Goal: Task Accomplishment & Management: Complete application form

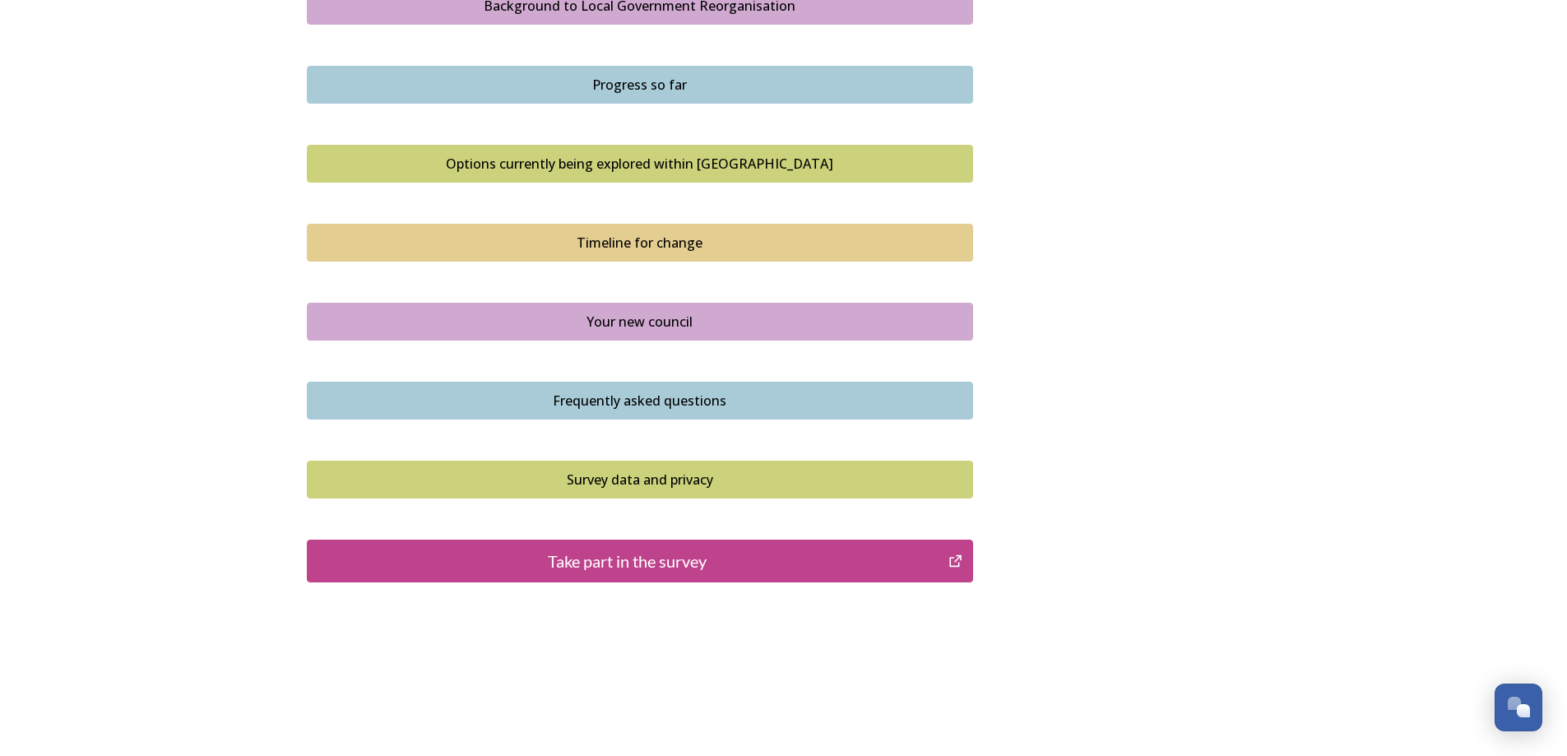
scroll to position [1014, 0]
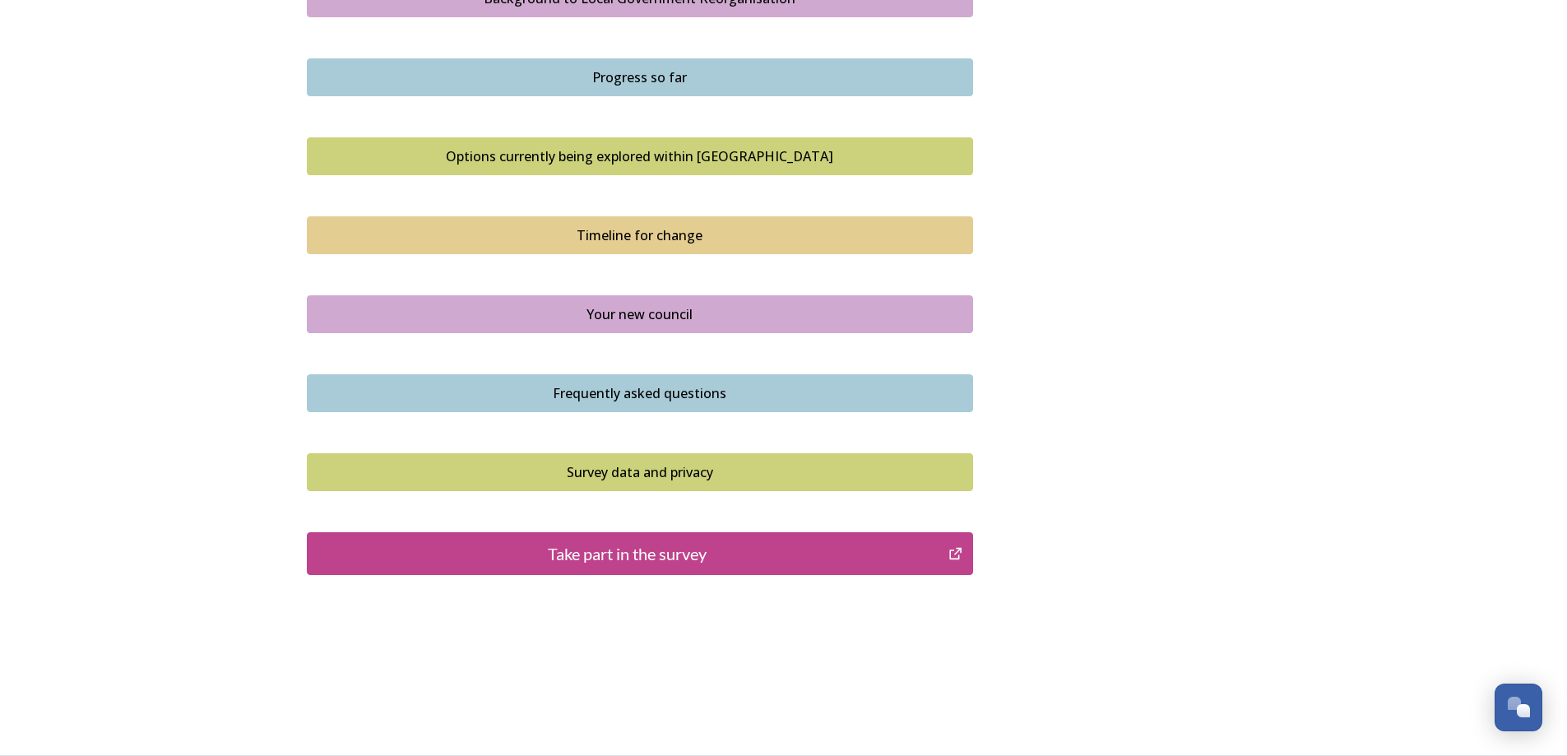
click at [652, 552] on div "Take part in the survey" at bounding box center [628, 553] width 624 height 25
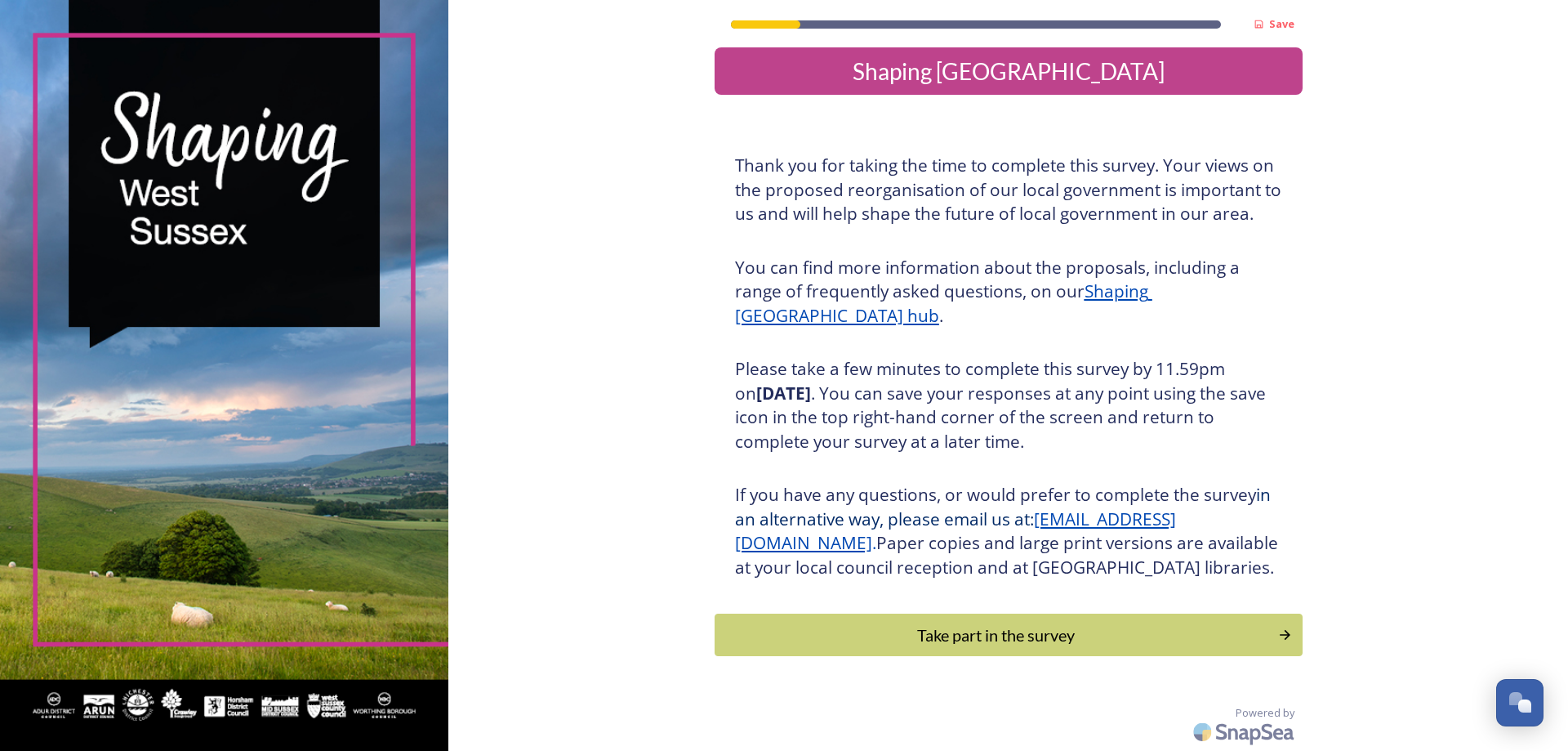
scroll to position [35, 0]
click at [984, 638] on div "Take part in the survey" at bounding box center [997, 635] width 552 height 25
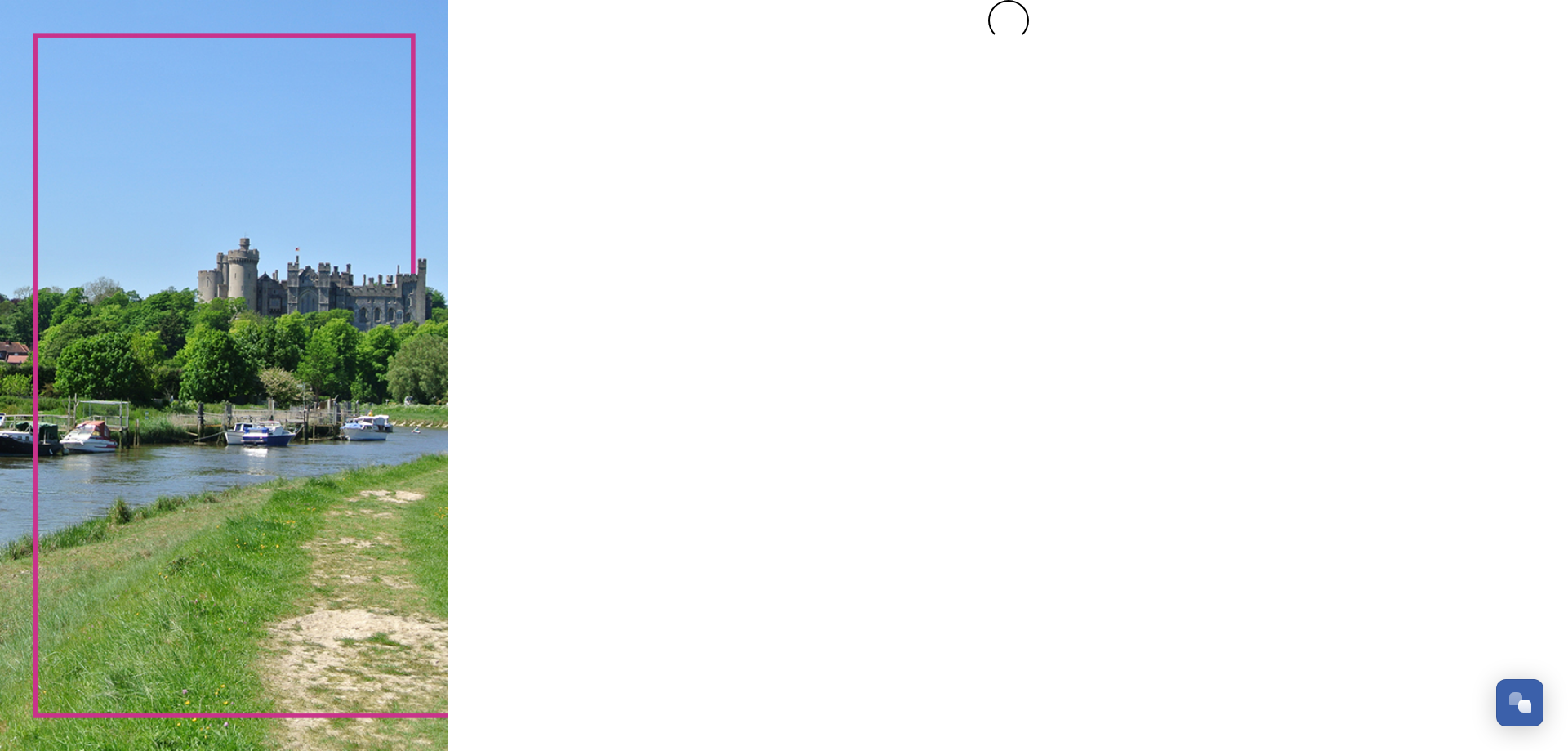
scroll to position [0, 0]
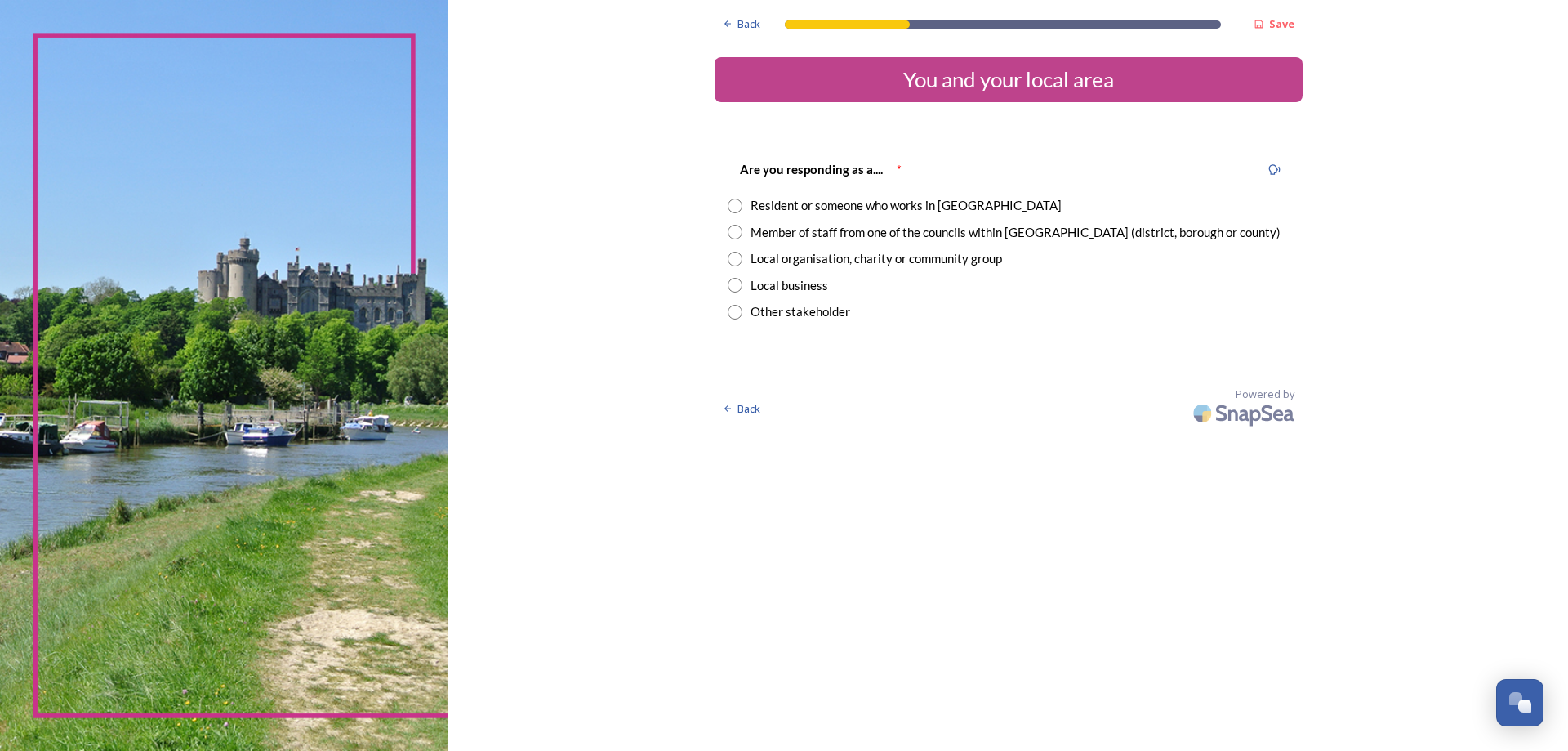
click at [736, 209] on input "radio" at bounding box center [735, 206] width 15 height 15
radio input "true"
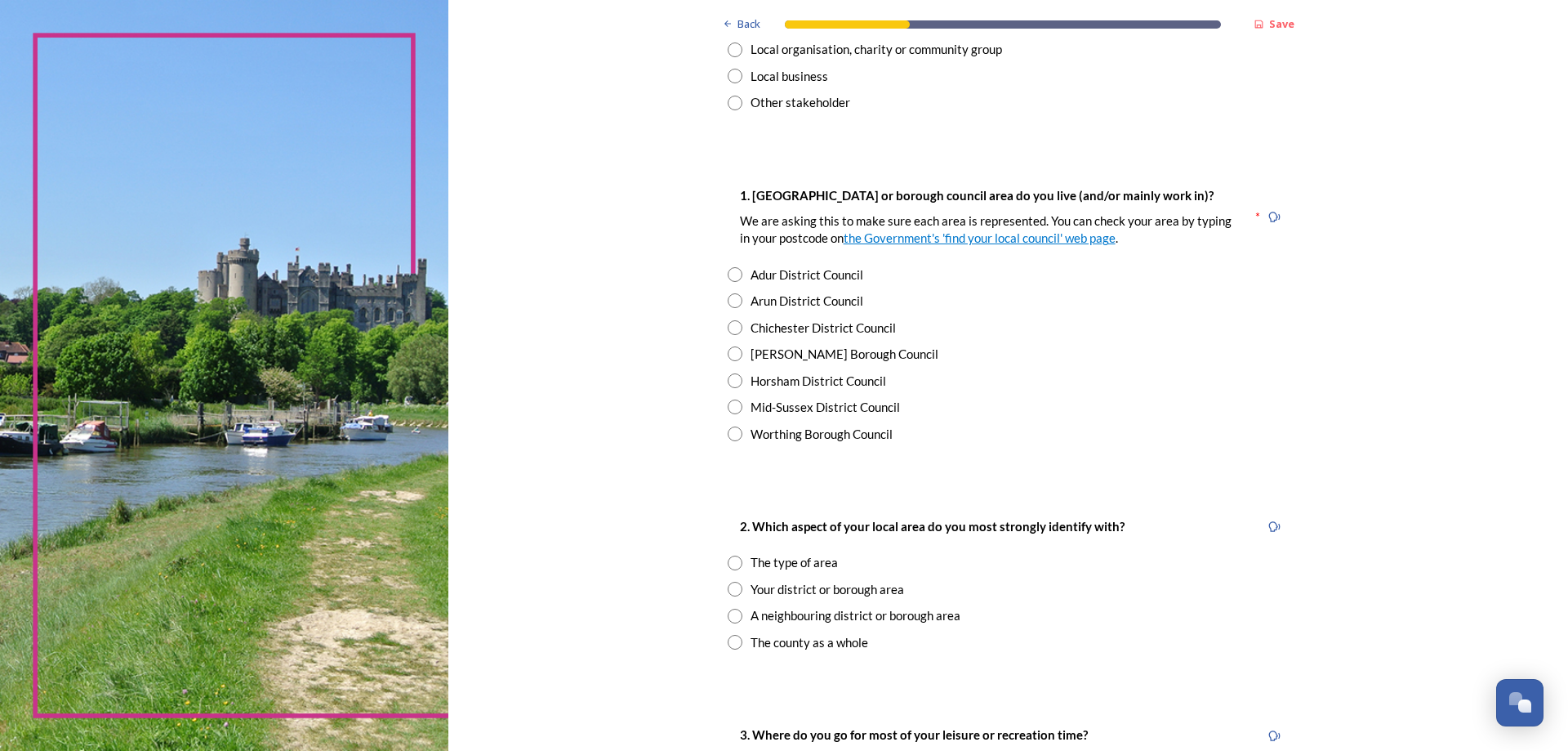
scroll to position [327, 0]
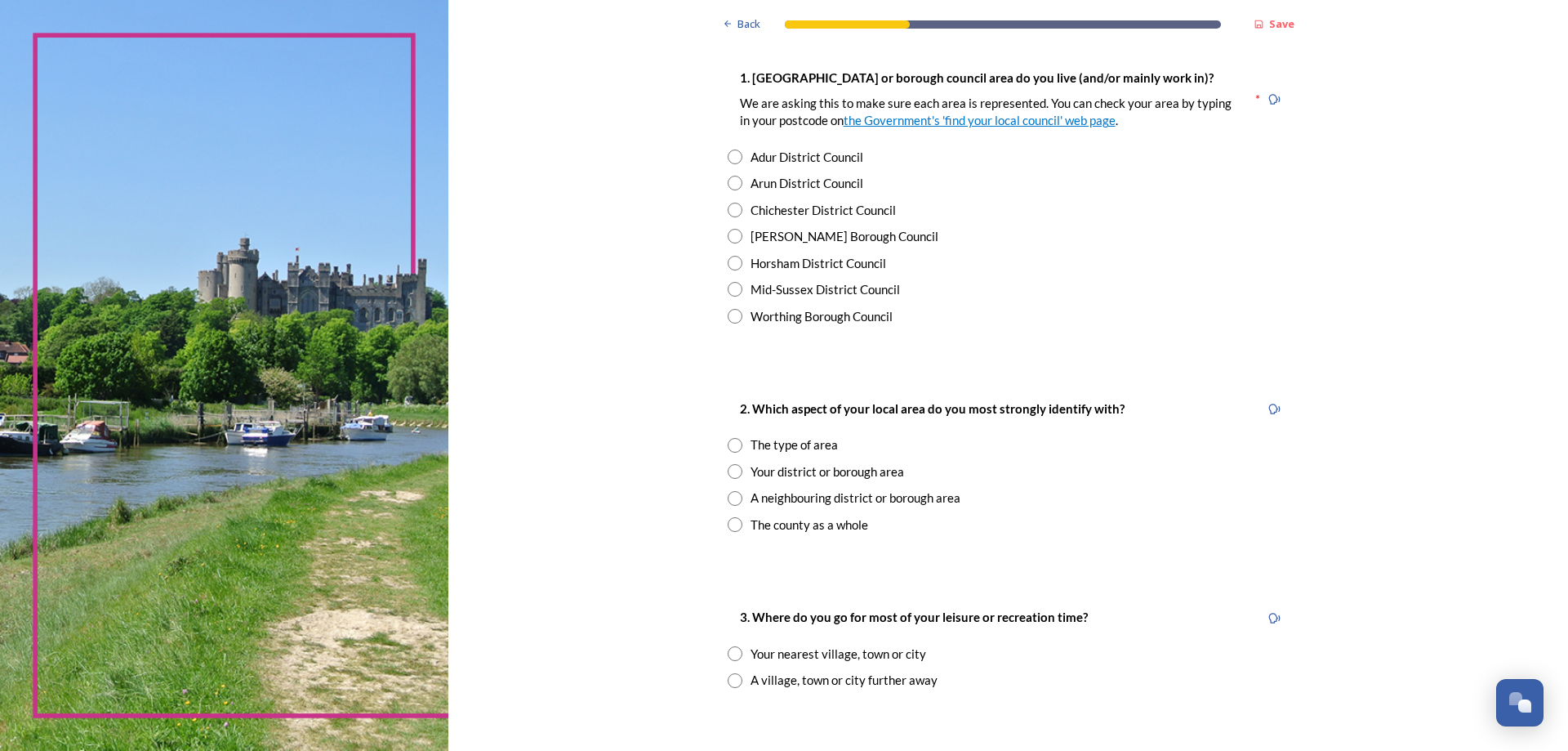
click at [728, 191] on input "radio" at bounding box center [735, 183] width 15 height 15
radio input "true"
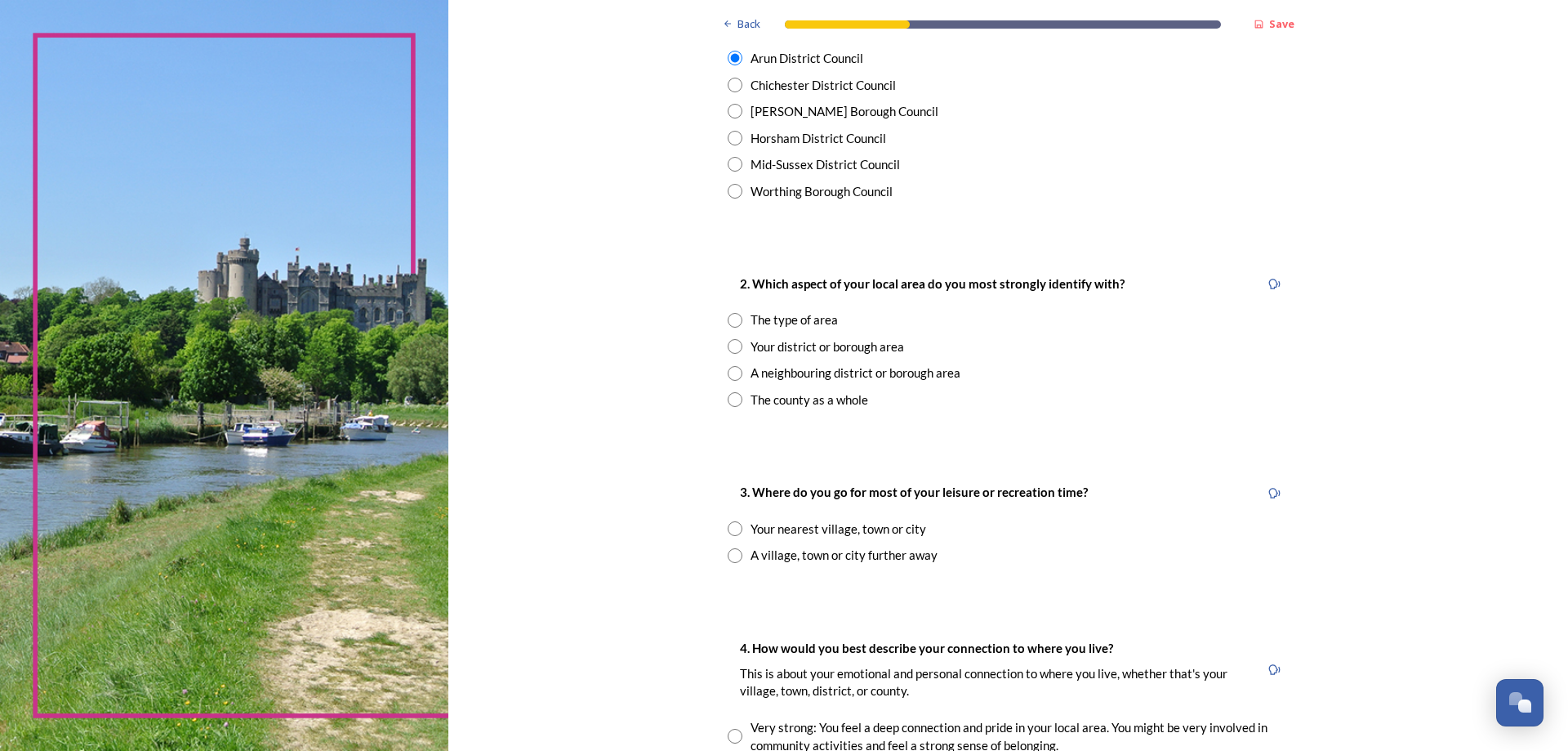
scroll to position [491, 0]
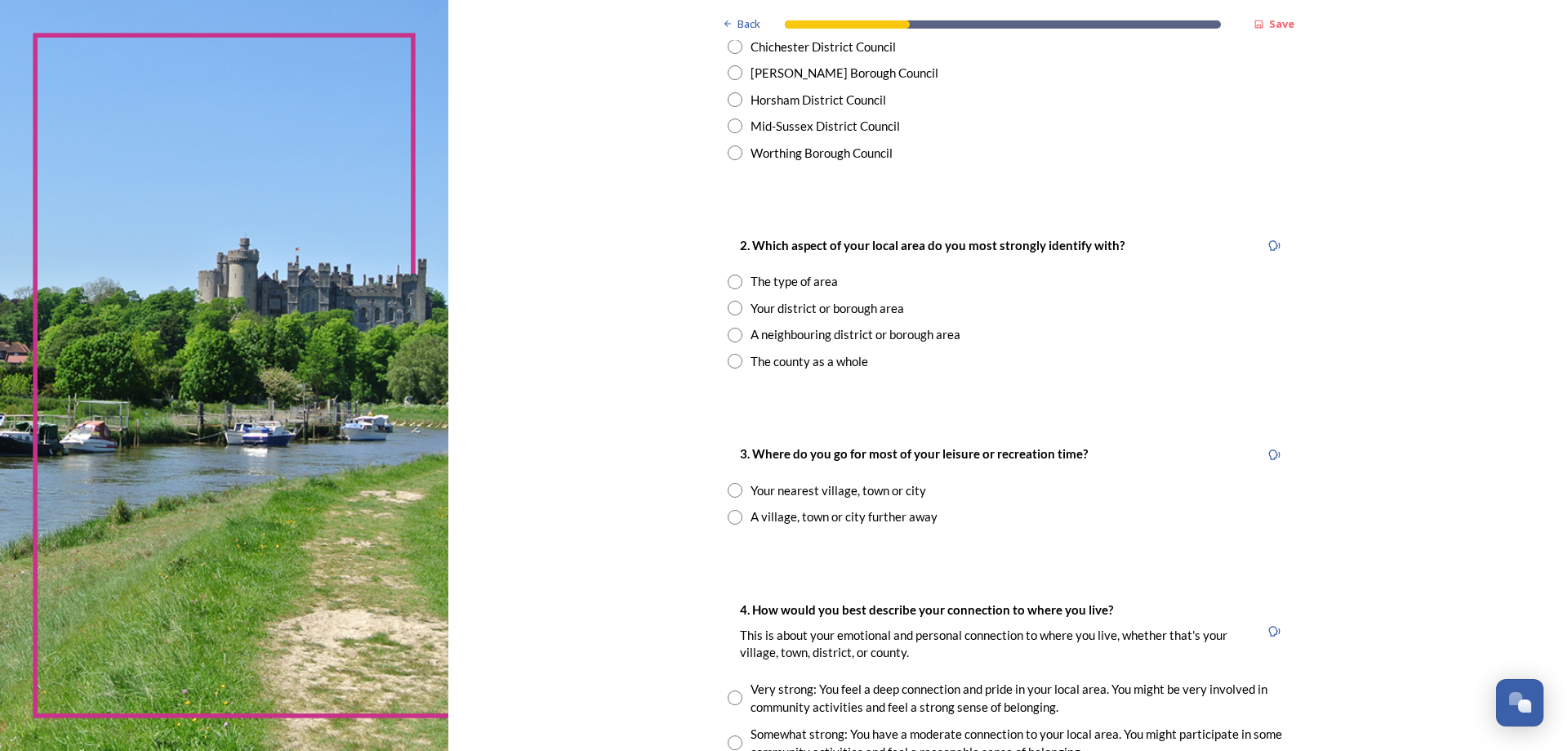
drag, startPoint x: 730, startPoint y: 299, endPoint x: 730, endPoint y: 309, distance: 10.0
click at [730, 299] on div "Your district or borough area" at bounding box center [1009, 308] width 562 height 19
radio input "true"
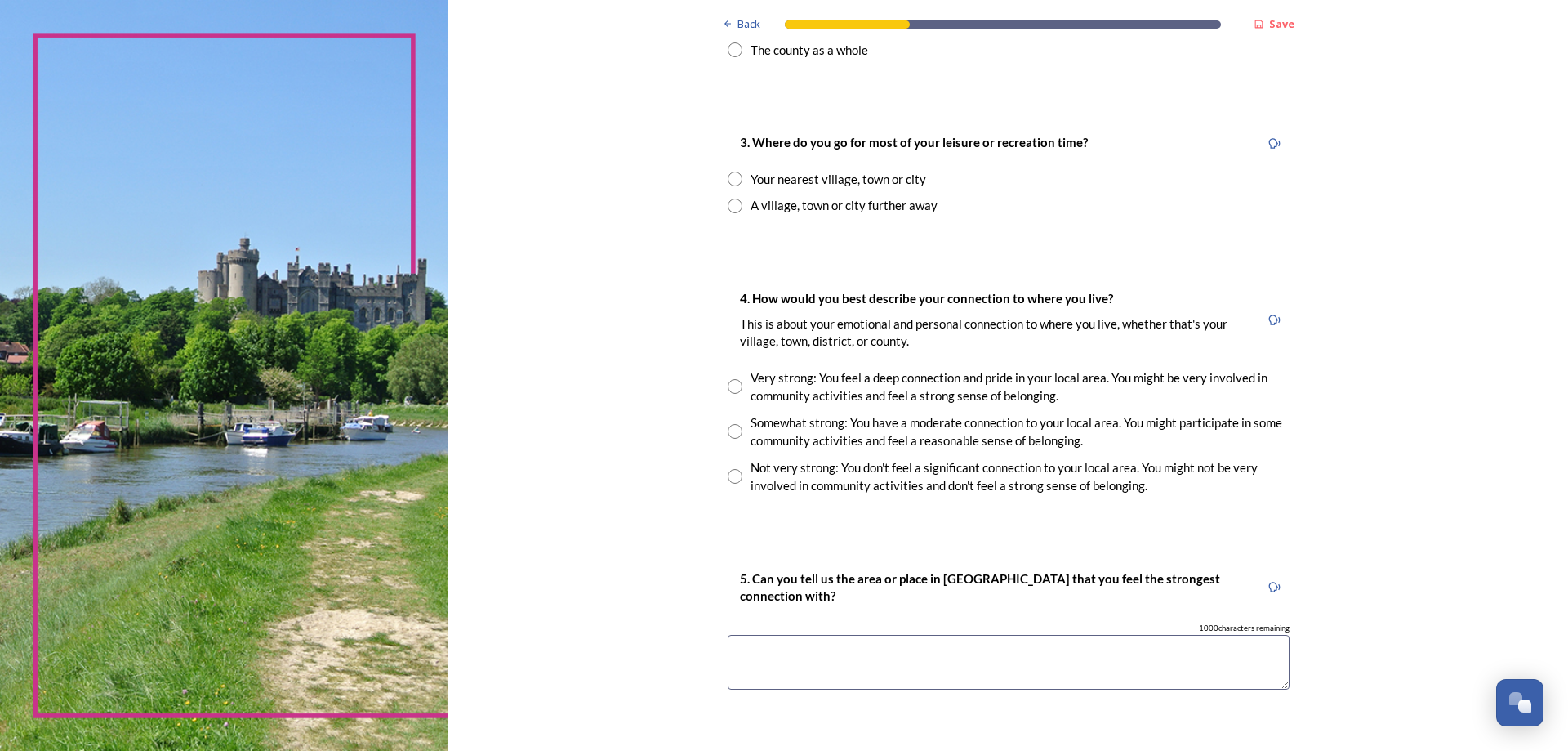
scroll to position [818, 0]
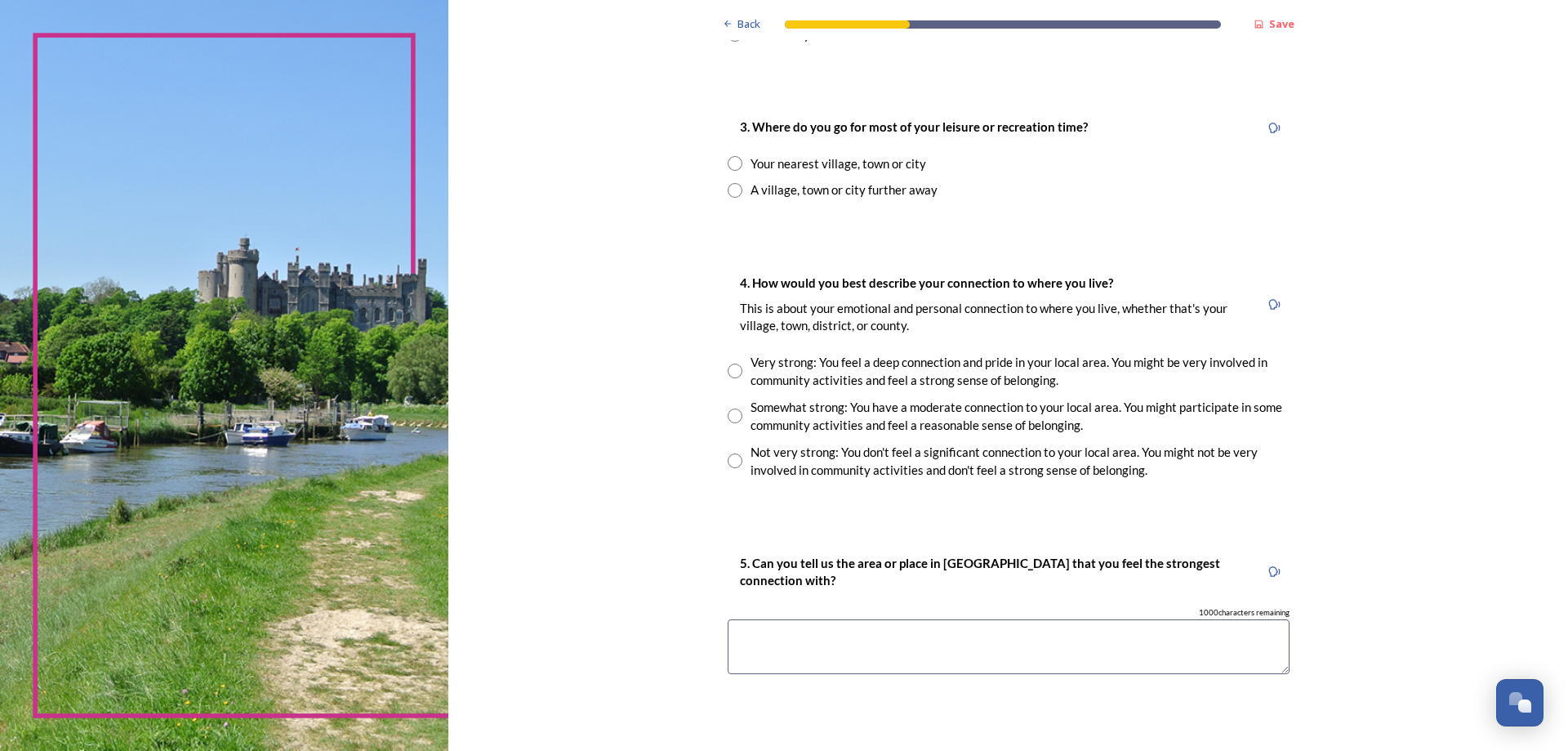
click at [731, 170] on input "radio" at bounding box center [735, 163] width 15 height 15
radio input "true"
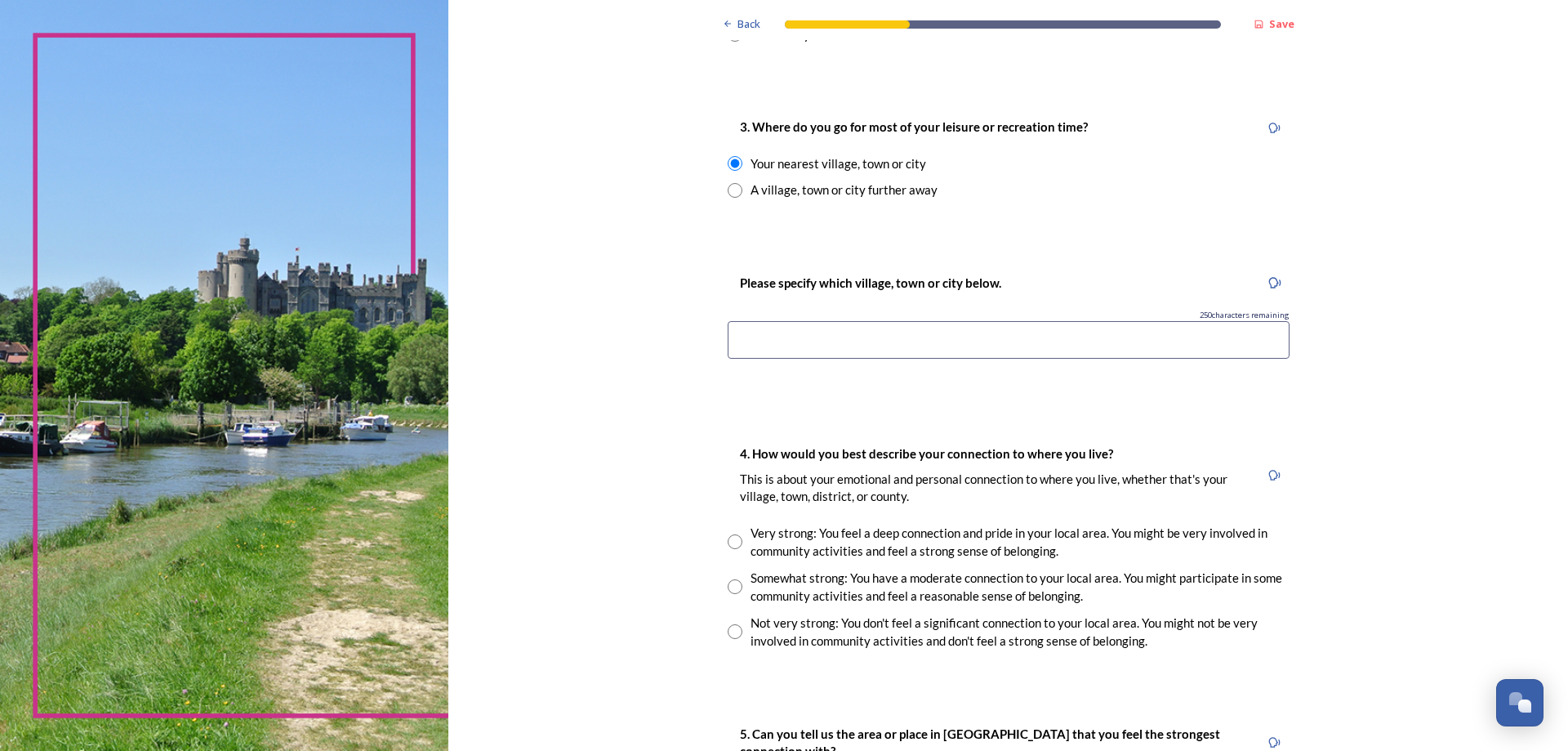
click at [845, 349] on input at bounding box center [1009, 340] width 562 height 38
type input "r"
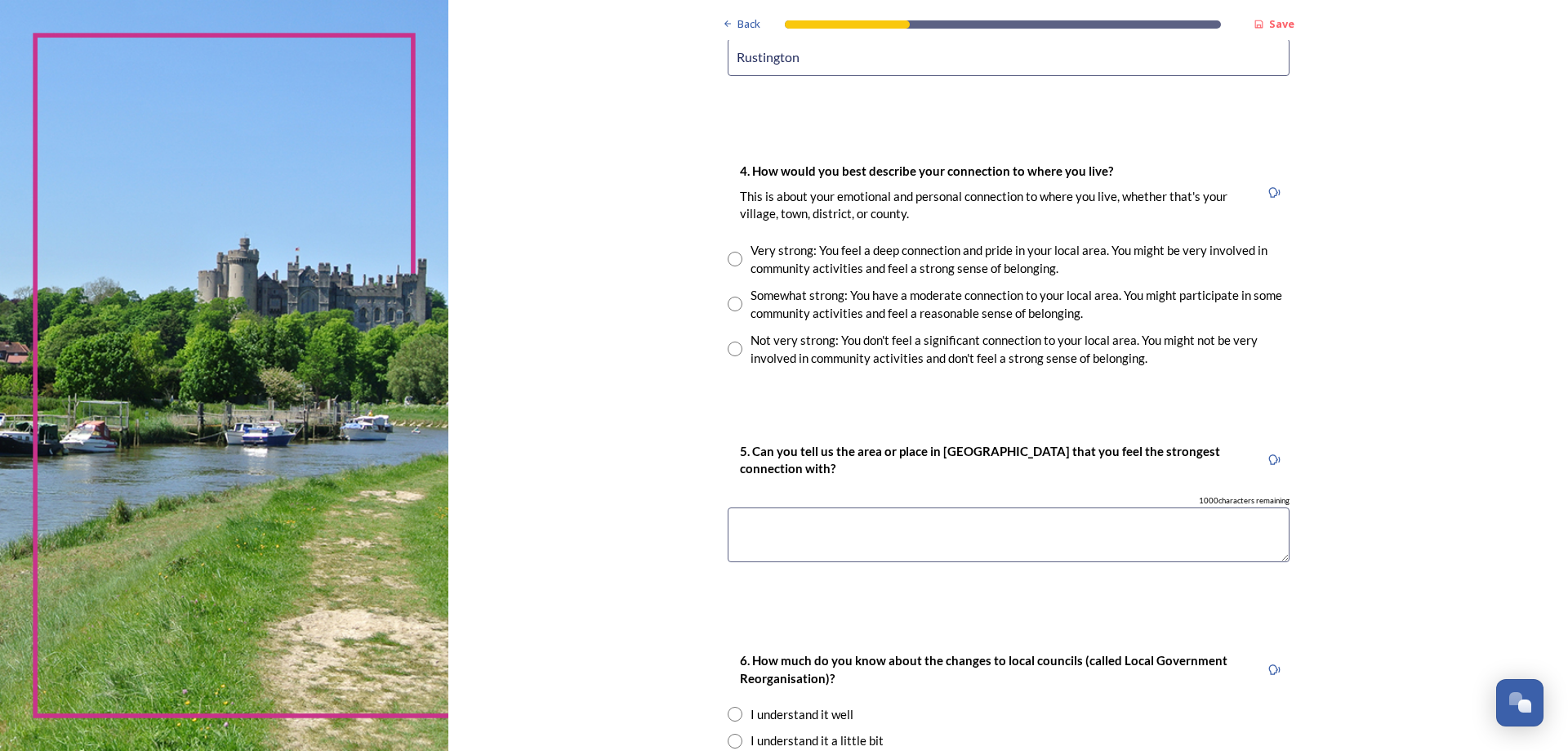
scroll to position [1144, 0]
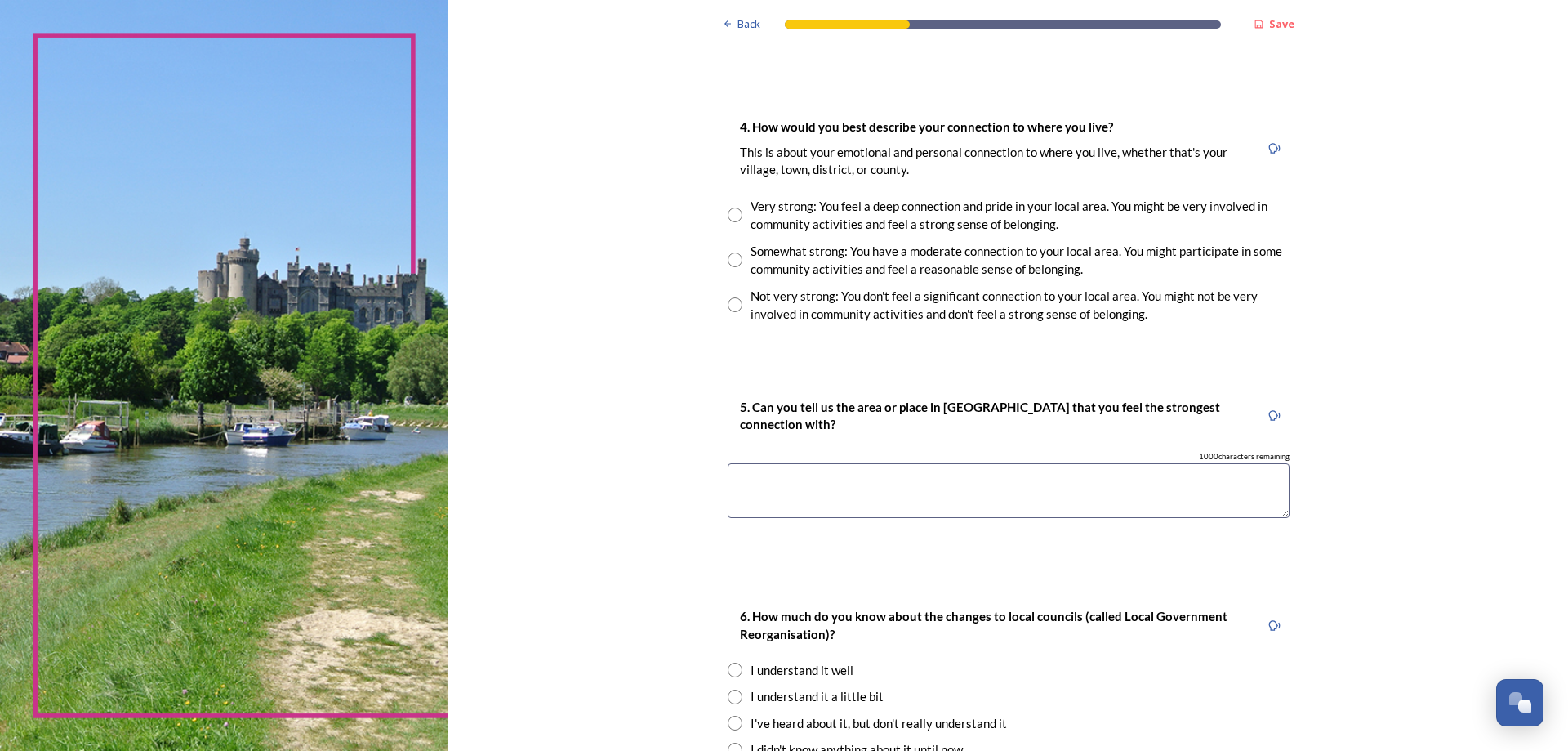
type input "Rustington"
click at [730, 221] on input "radio" at bounding box center [735, 215] width 15 height 15
radio input "true"
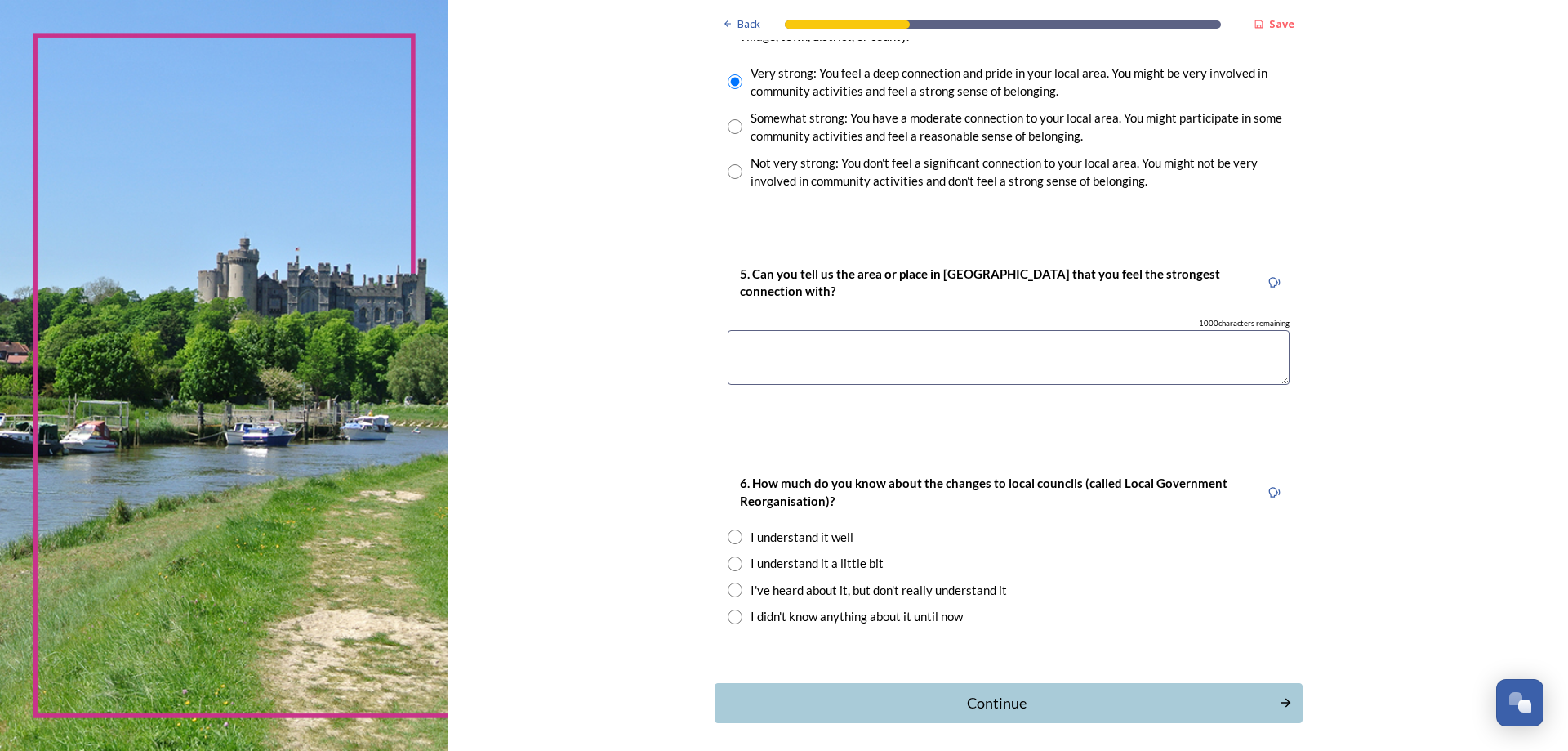
scroll to position [1307, 0]
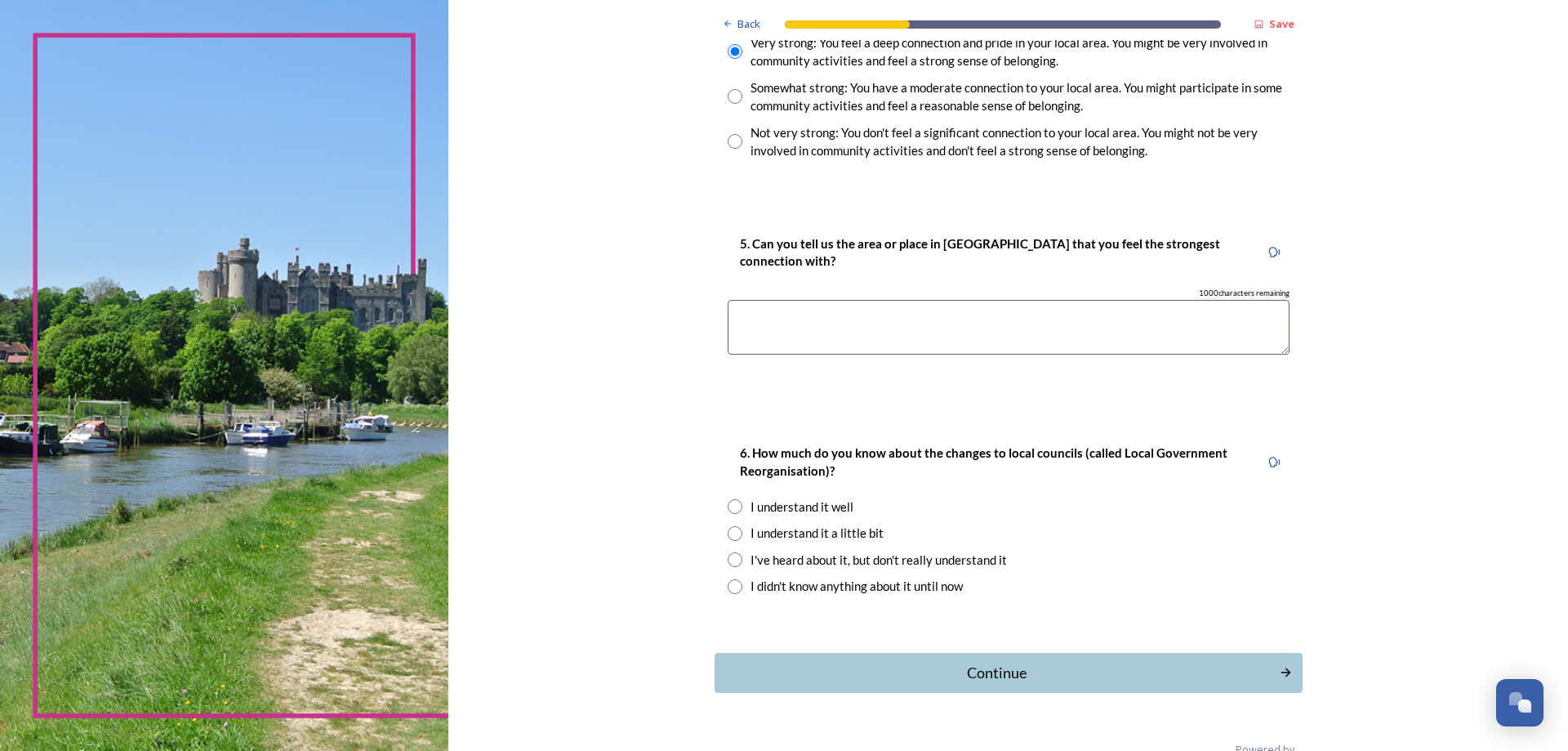
click at [935, 320] on textarea at bounding box center [1009, 327] width 562 height 55
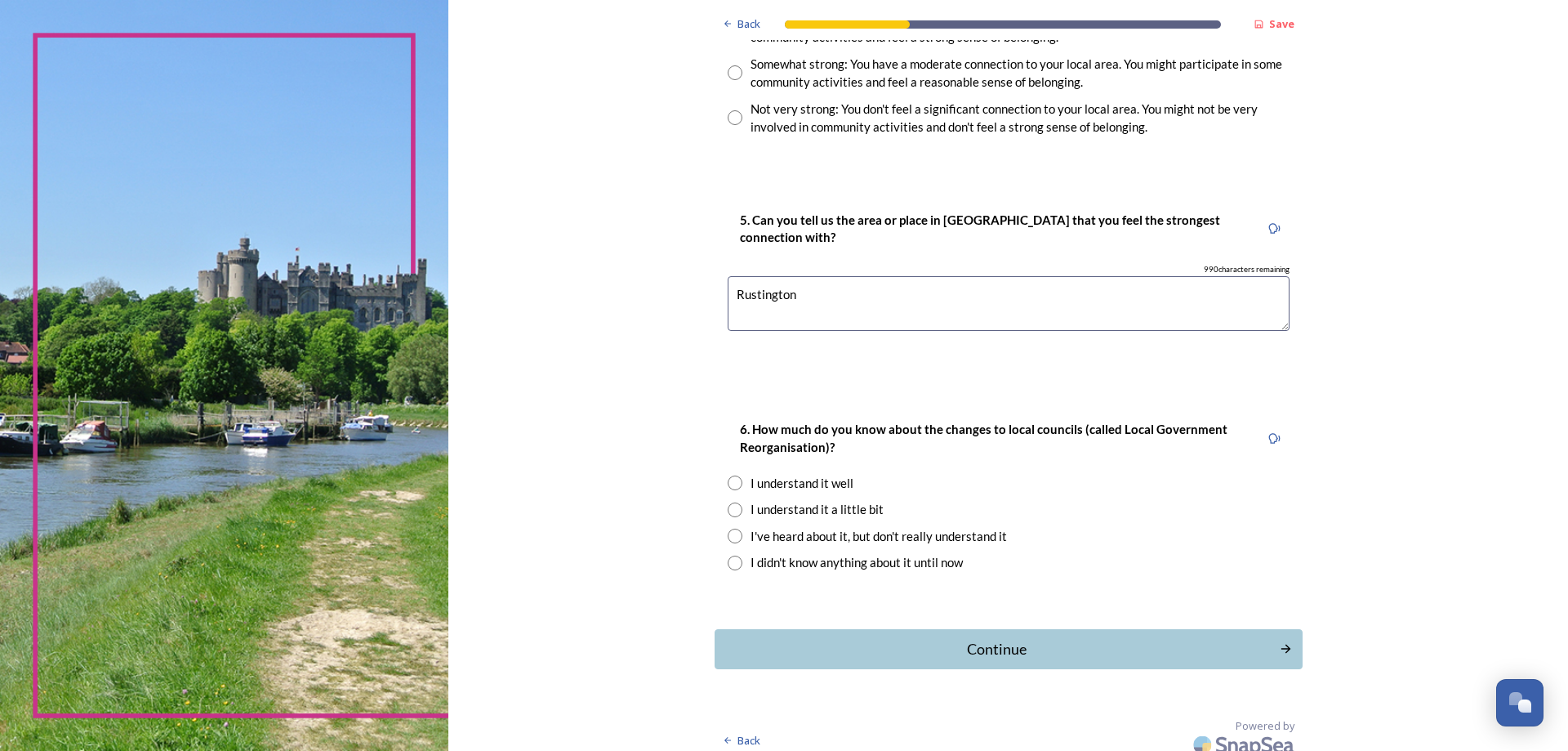
scroll to position [1344, 0]
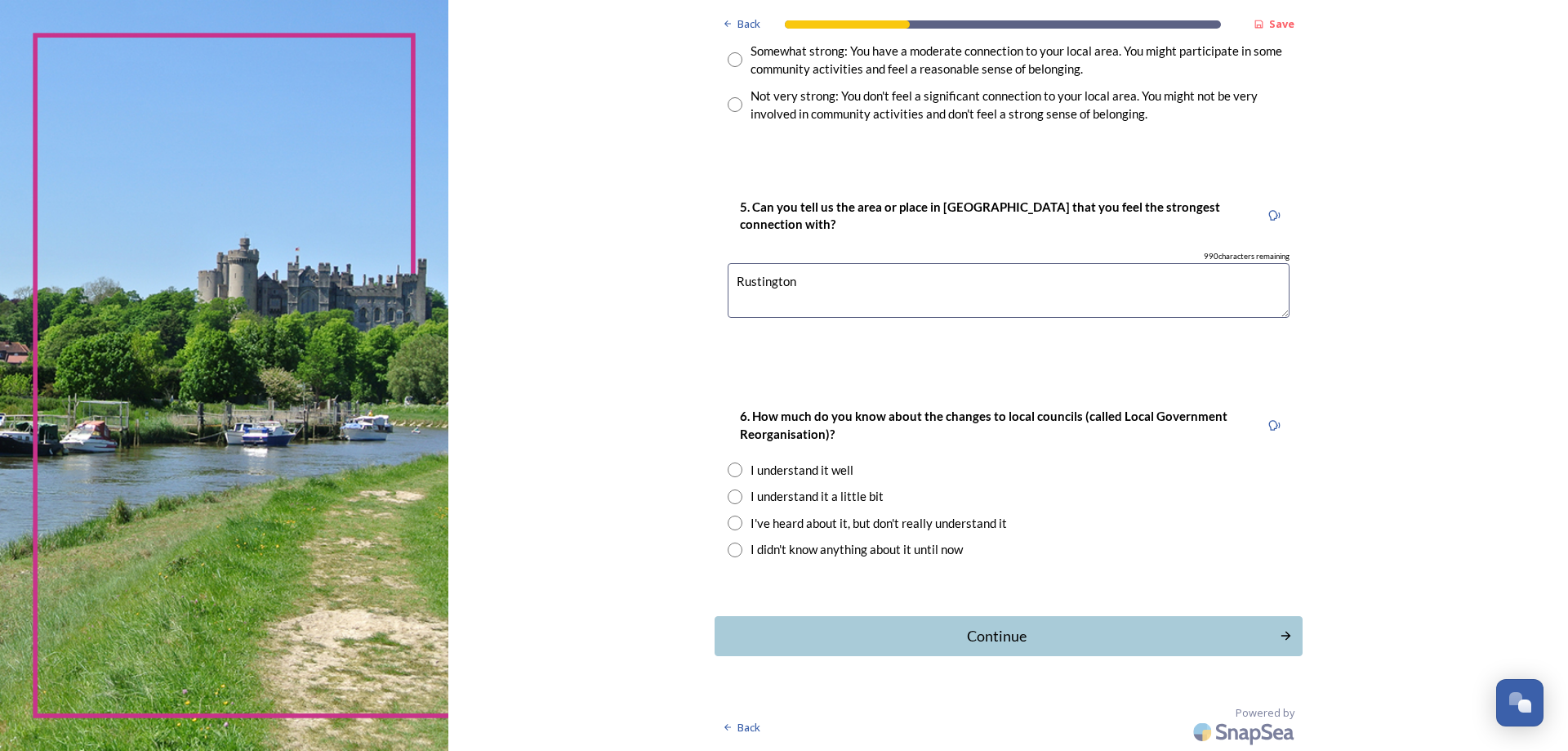
type textarea "Rustington"
click at [728, 463] on input "radio" at bounding box center [735, 470] width 15 height 15
radio input "true"
click at [997, 626] on div "Continue" at bounding box center [997, 636] width 553 height 22
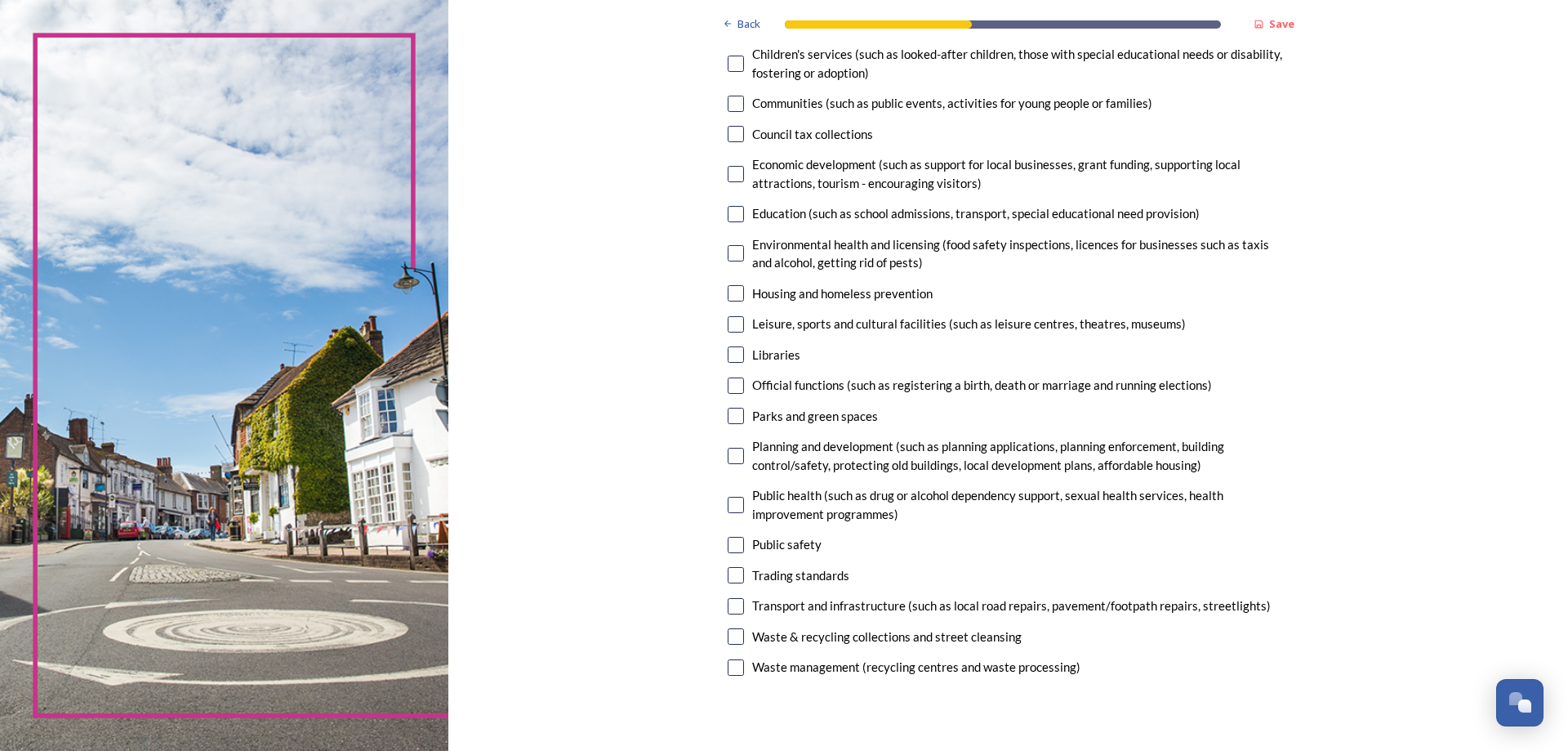
scroll to position [245, 0]
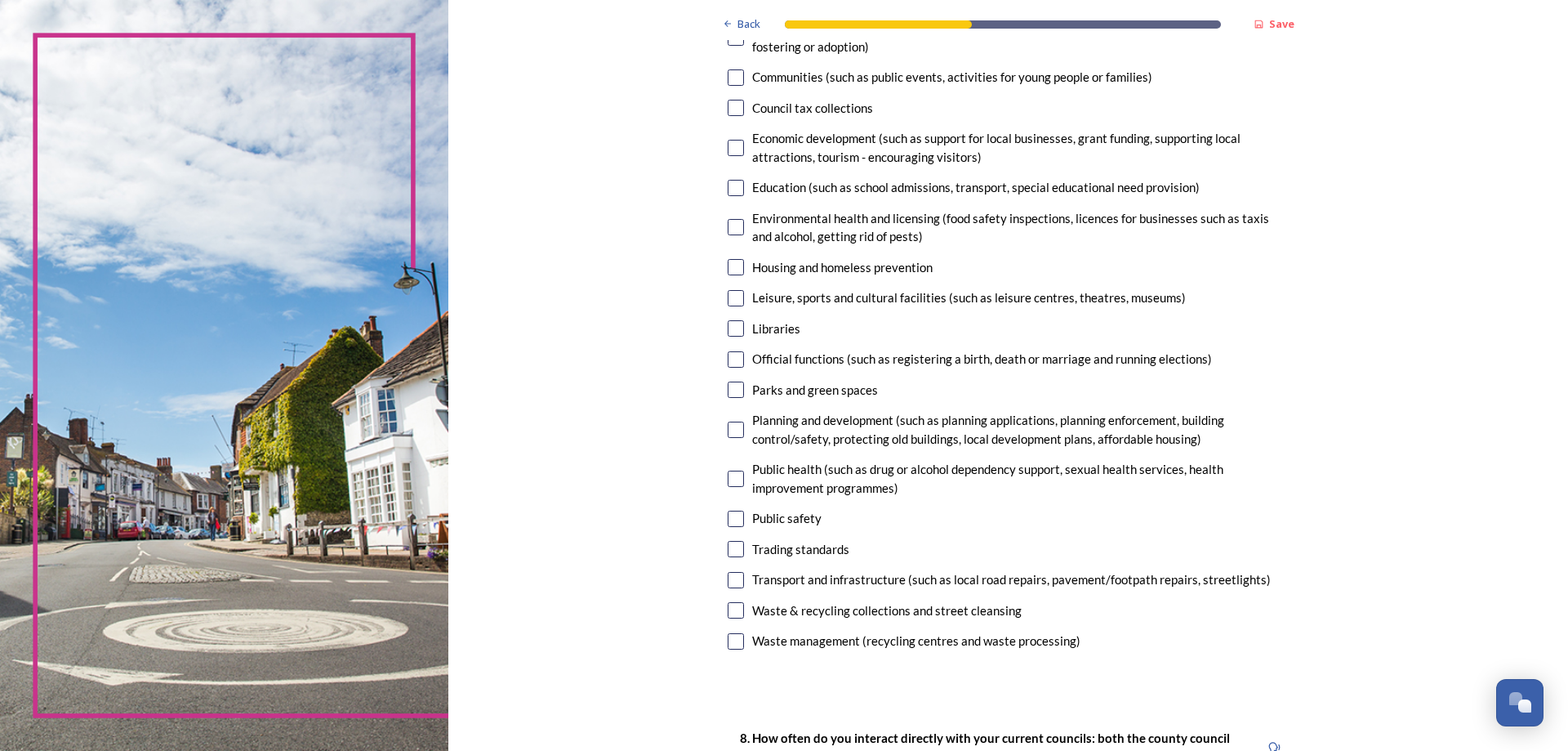
click at [730, 520] on input "checkbox" at bounding box center [736, 519] width 16 height 16
checkbox input "true"
click at [728, 611] on input "checkbox" at bounding box center [736, 610] width 16 height 16
checkbox input "true"
click at [730, 421] on input "checkbox" at bounding box center [736, 429] width 16 height 16
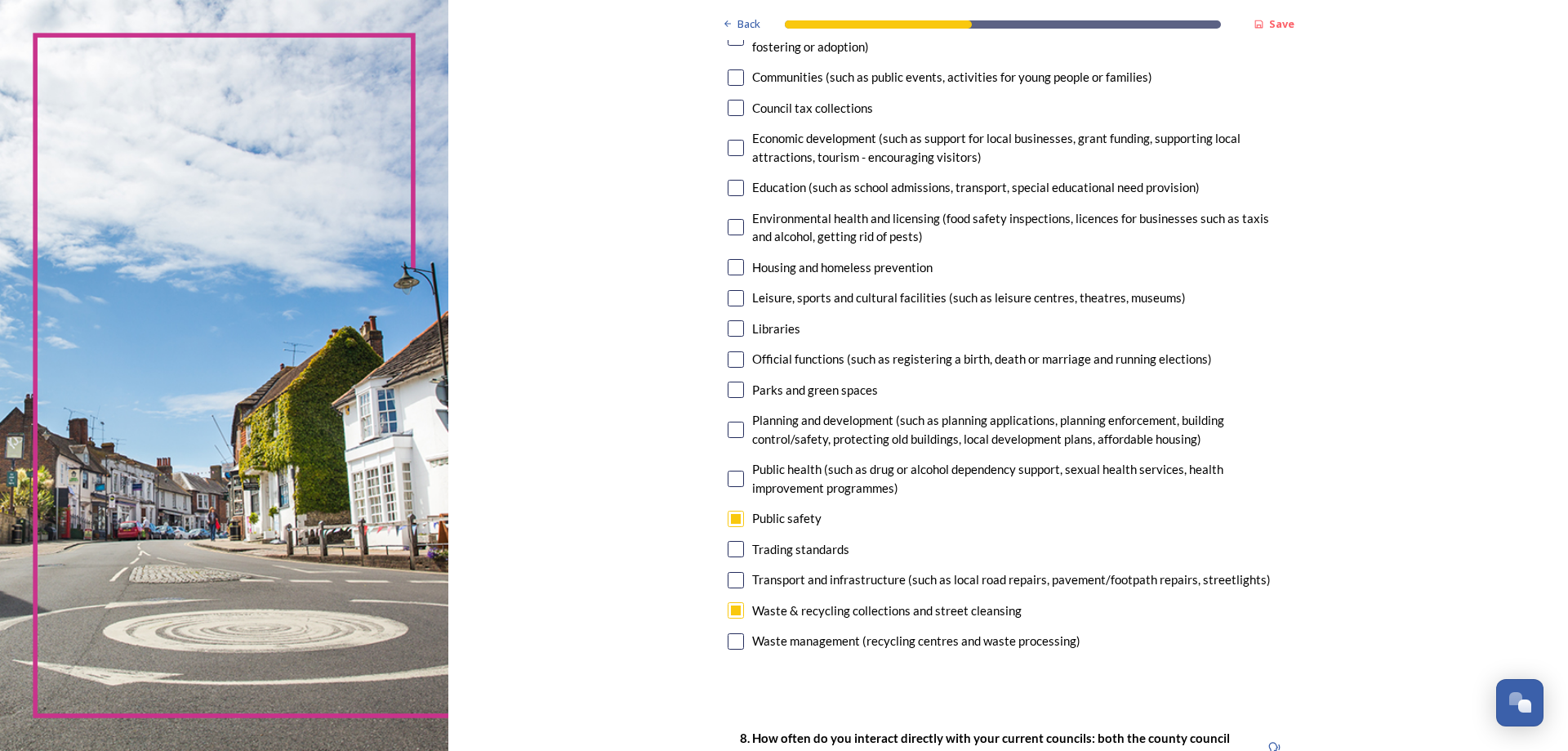
checkbox input "true"
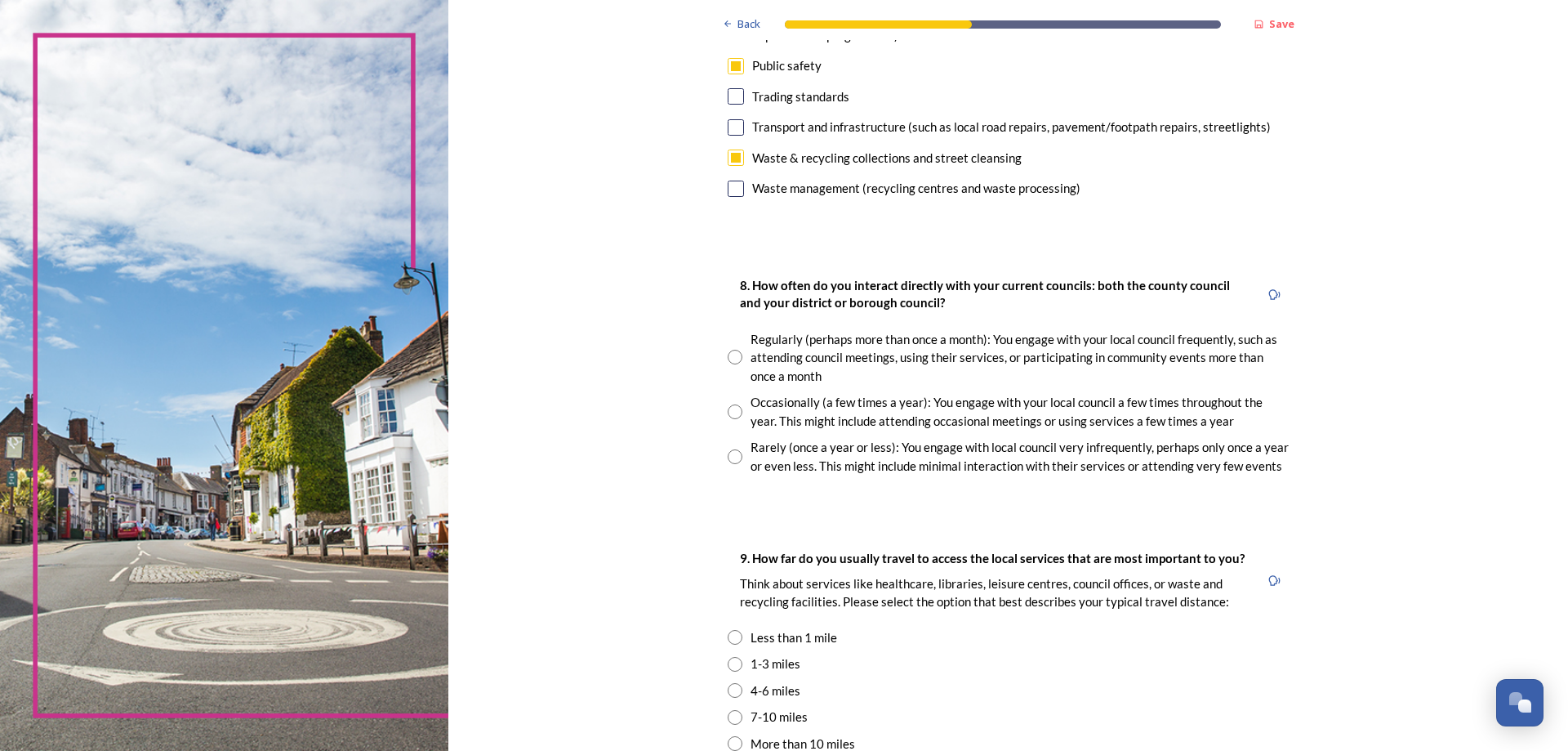
scroll to position [735, 0]
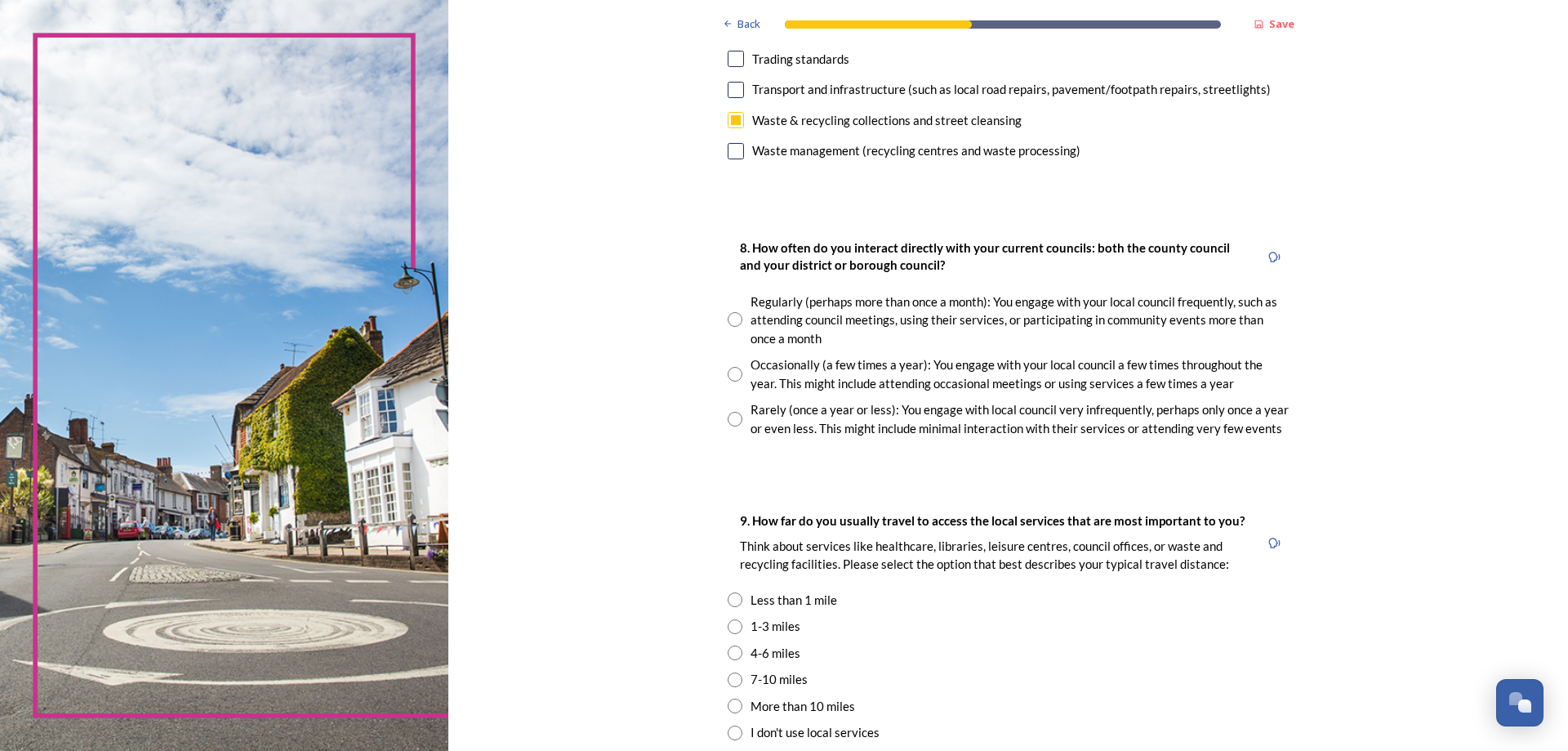
click at [731, 415] on input "radio" at bounding box center [735, 419] width 15 height 15
radio input "true"
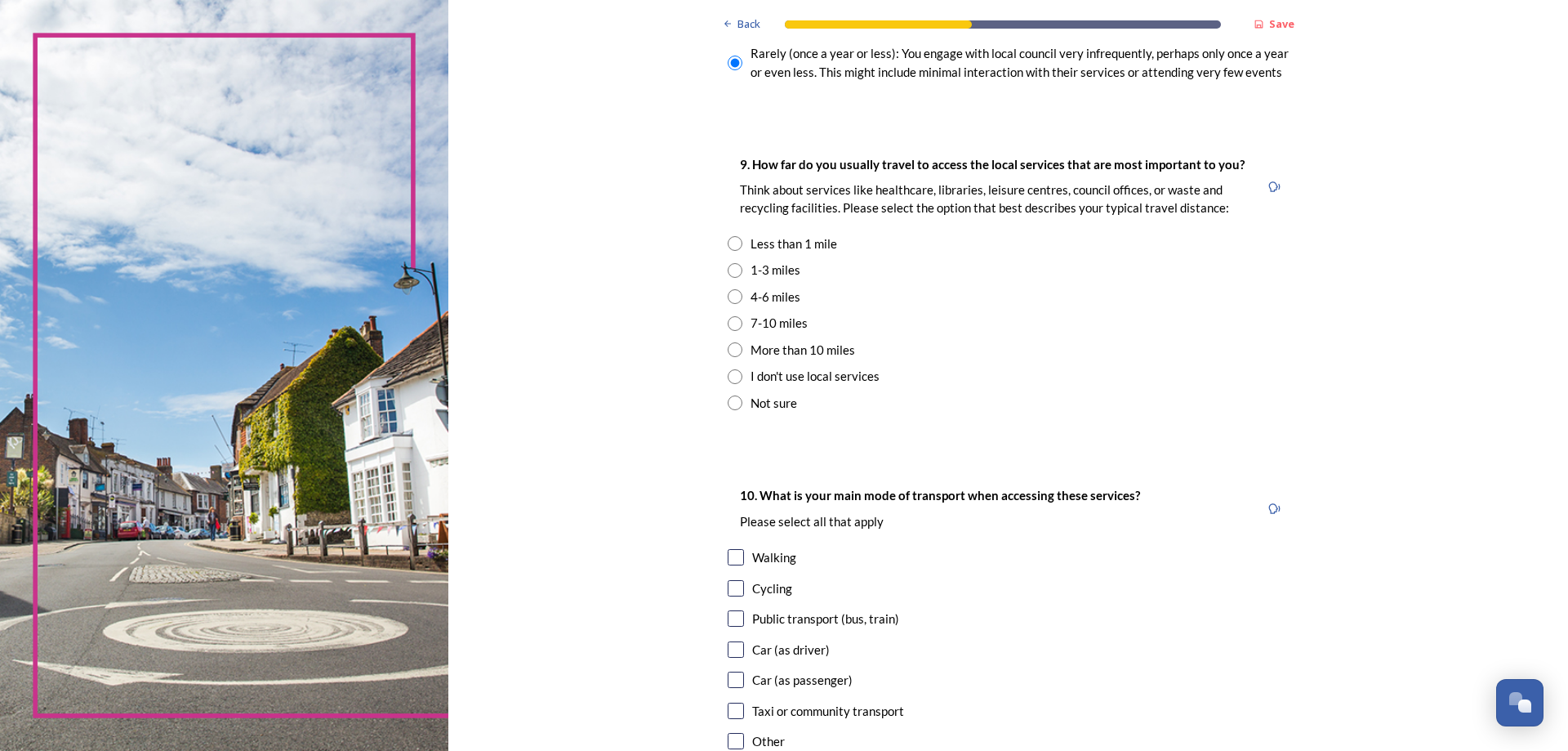
scroll to position [1144, 0]
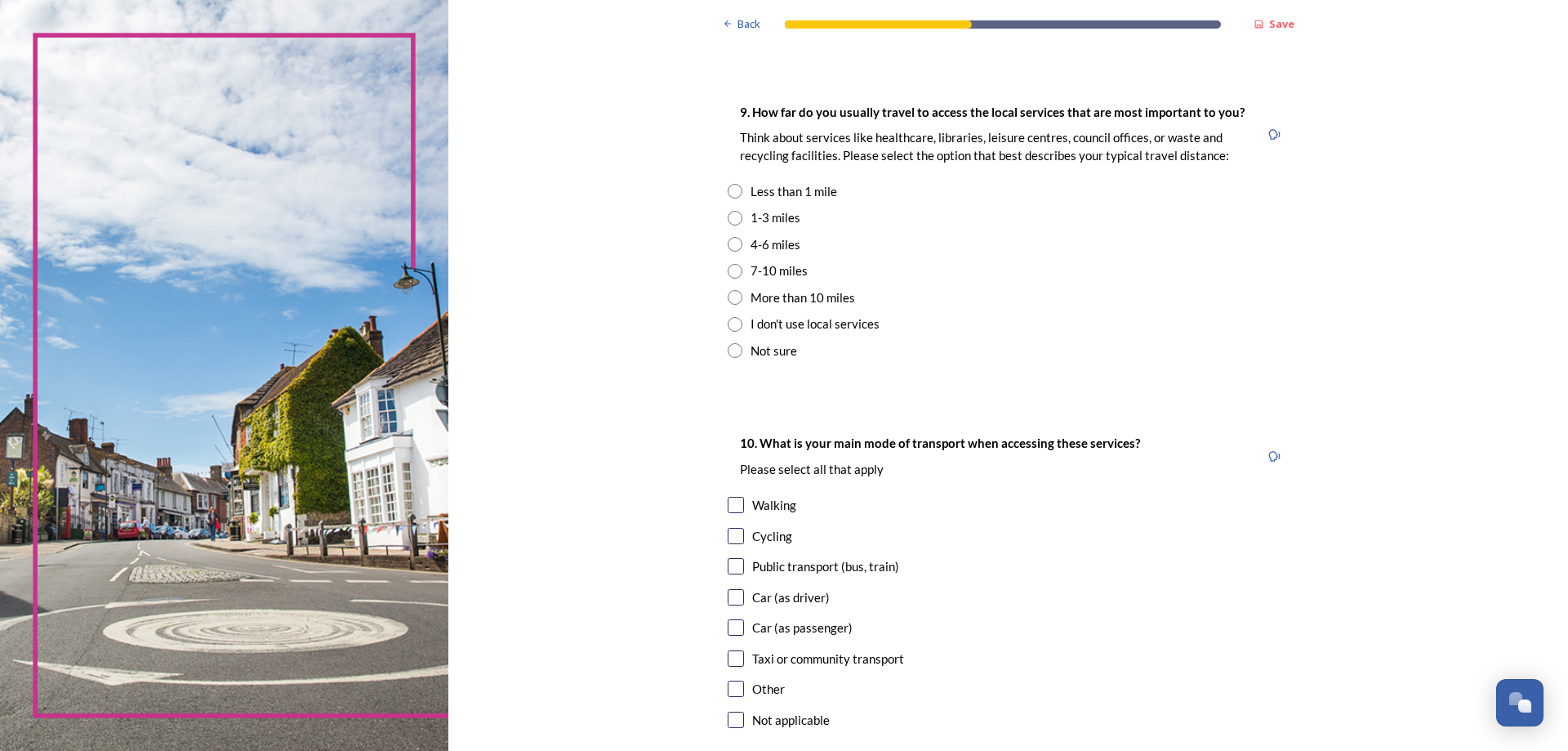
click at [731, 224] on input "radio" at bounding box center [735, 218] width 15 height 15
radio input "true"
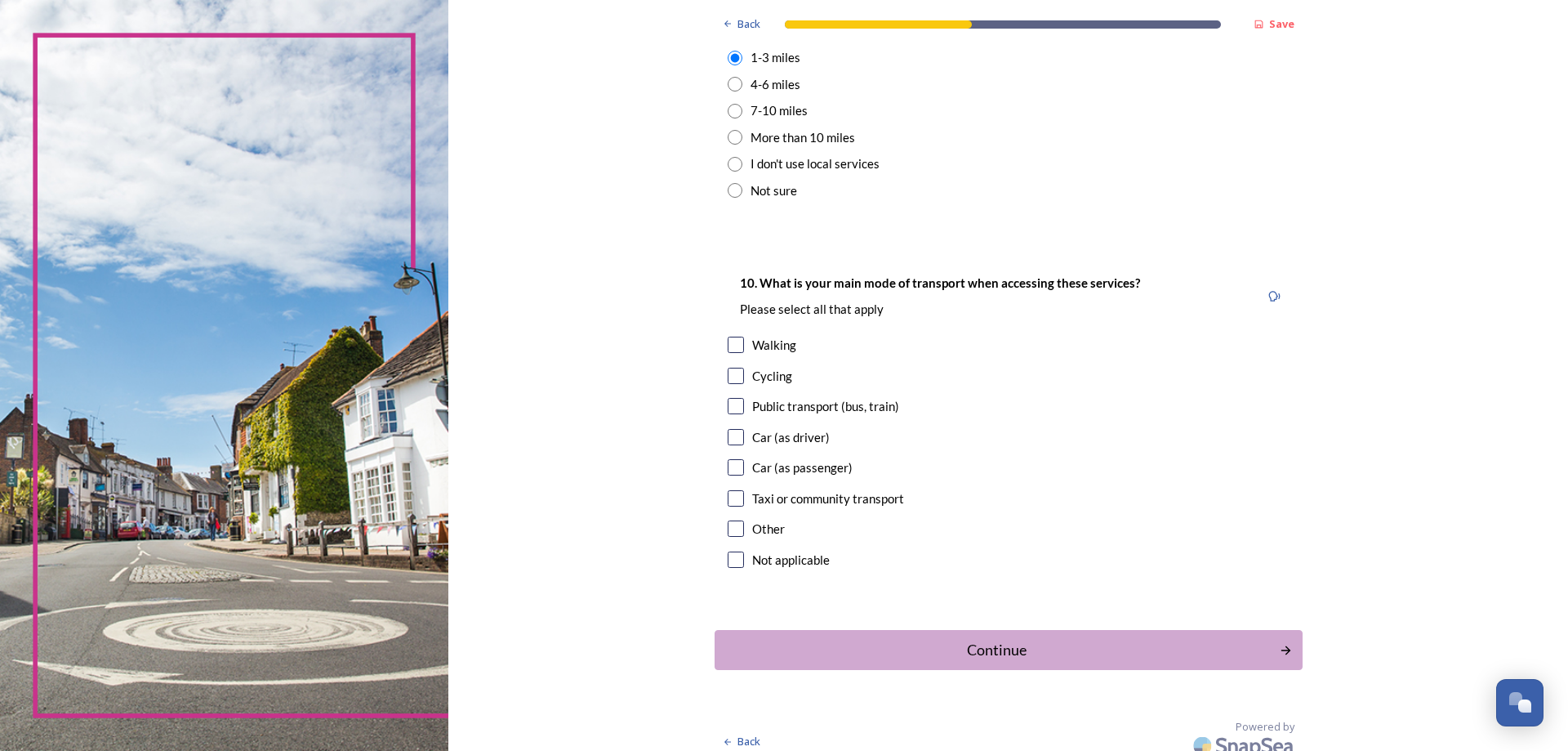
scroll to position [1318, 0]
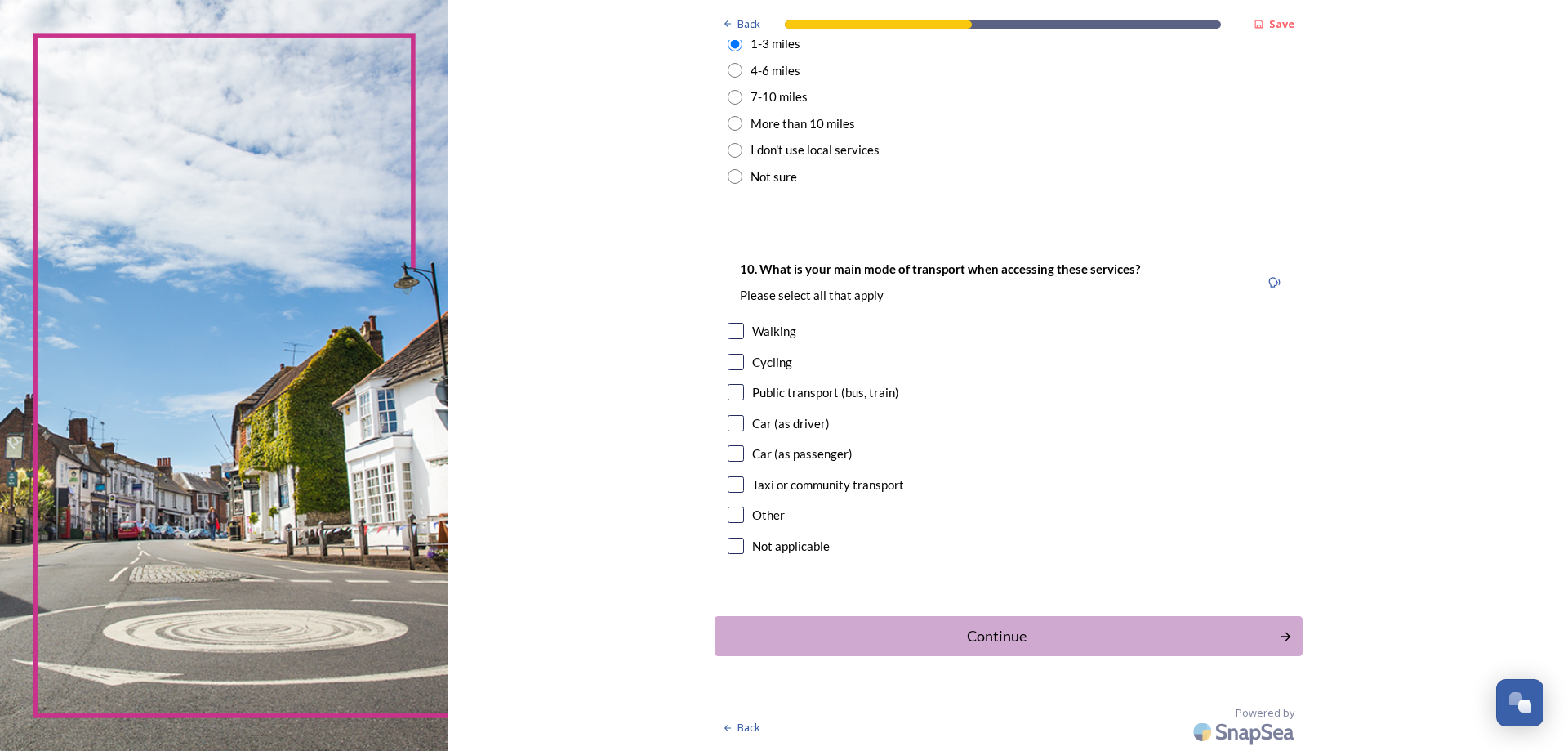
click at [718, 421] on div "10. What is your main mode of transport when accessing these services? Please s…" at bounding box center [1009, 408] width 588 height 333
click at [728, 421] on input "checkbox" at bounding box center [736, 423] width 16 height 16
checkbox input "true"
click at [983, 629] on div "Continue" at bounding box center [997, 636] width 553 height 22
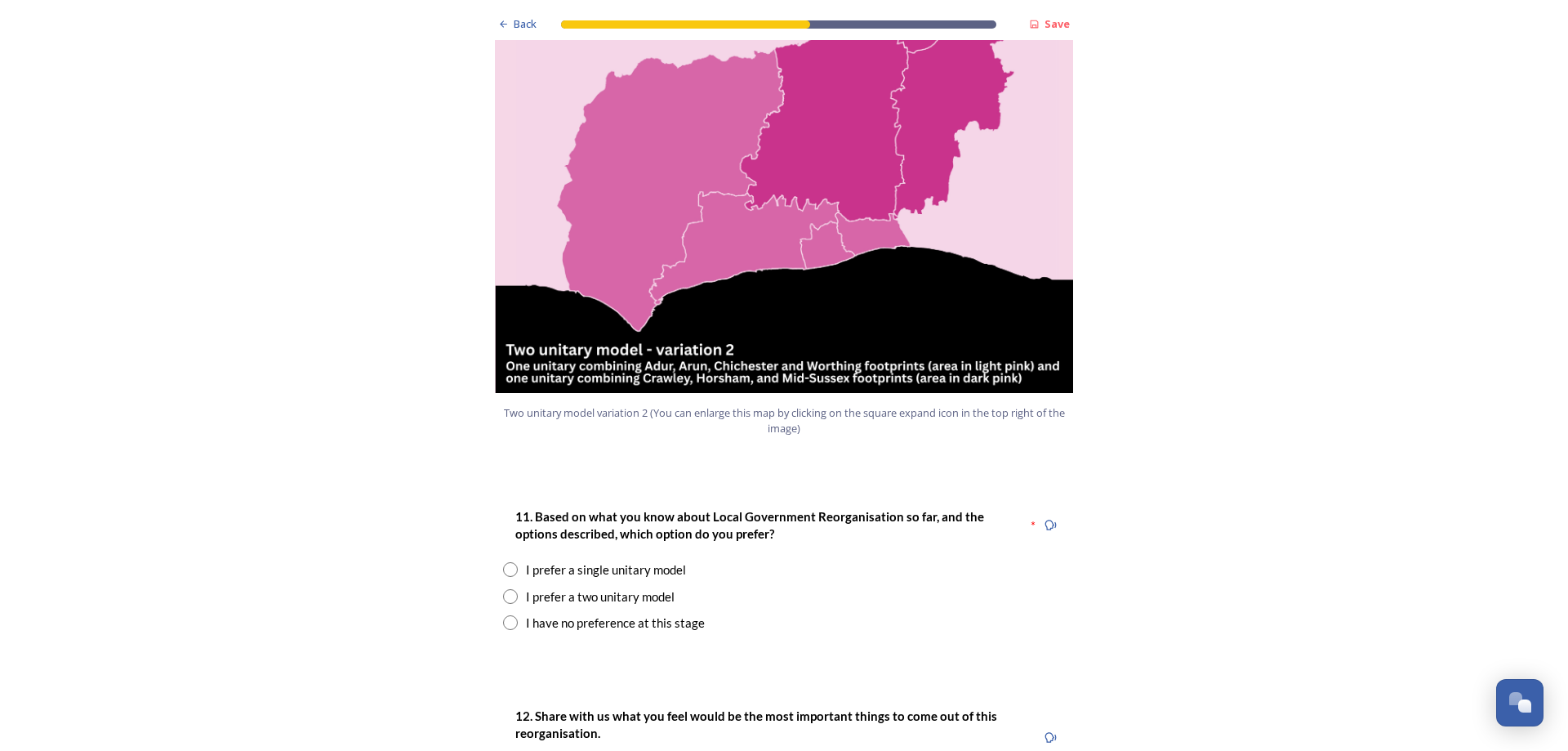
scroll to position [1798, 0]
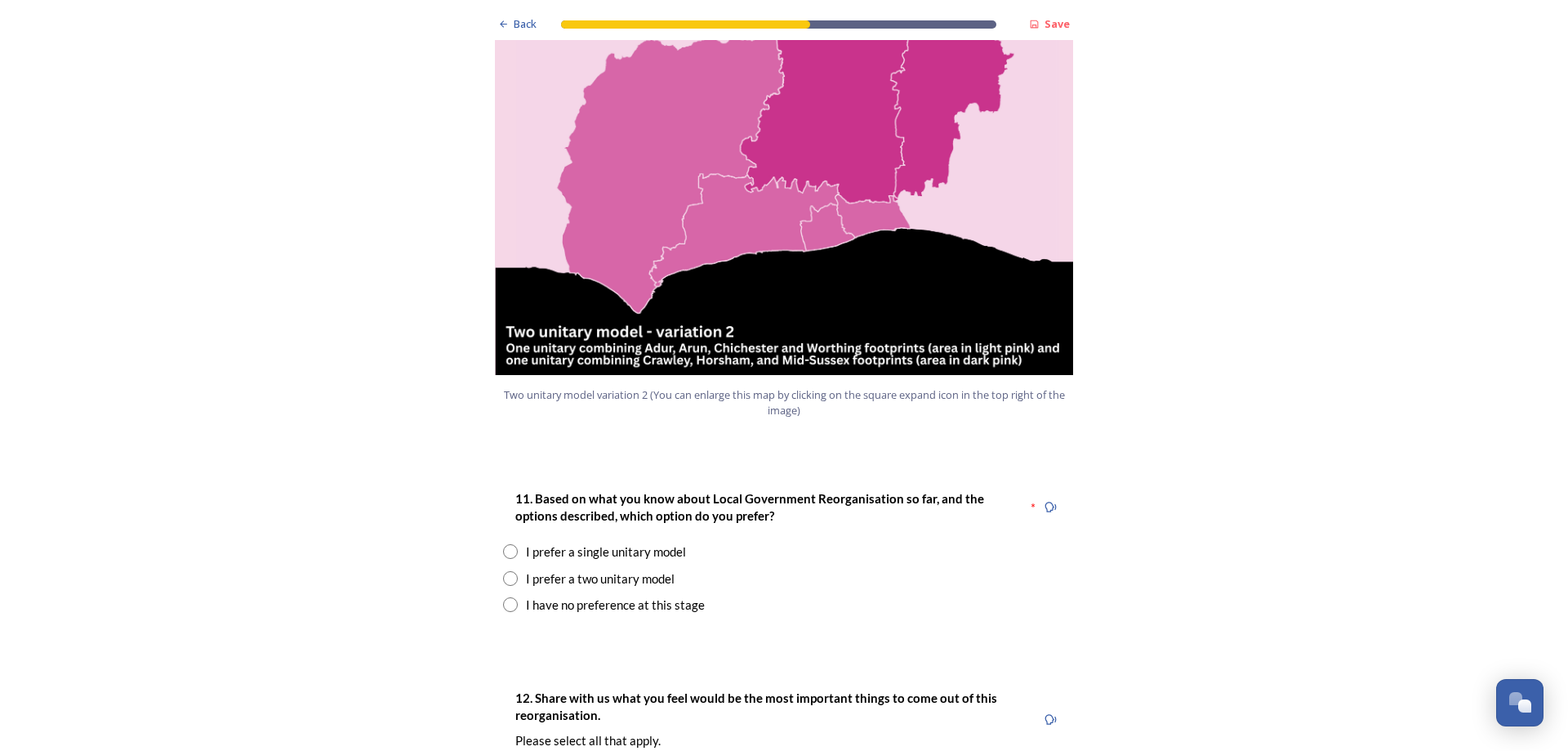
click at [503, 571] on input "radio" at bounding box center [510, 578] width 15 height 15
radio input "true"
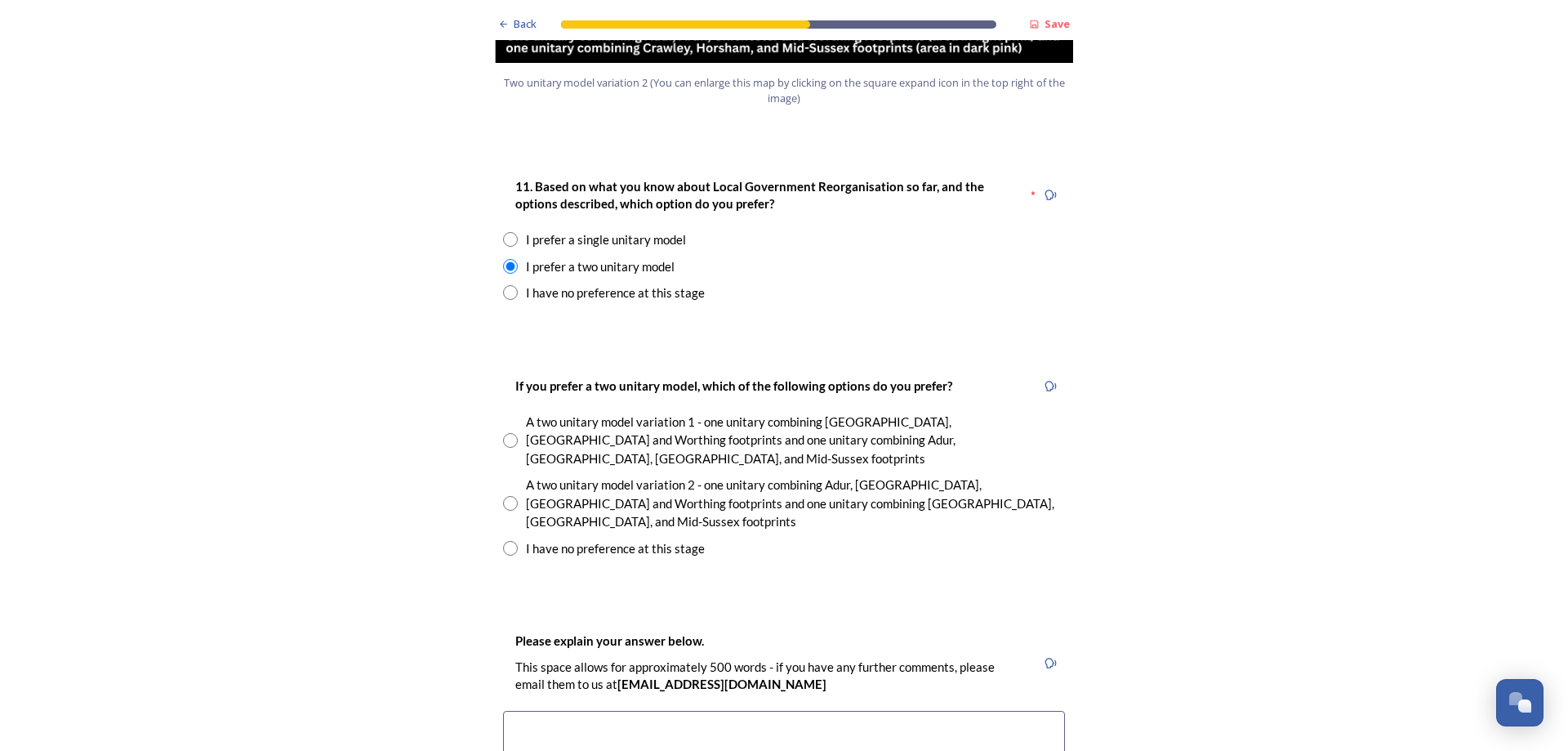
scroll to position [2125, 0]
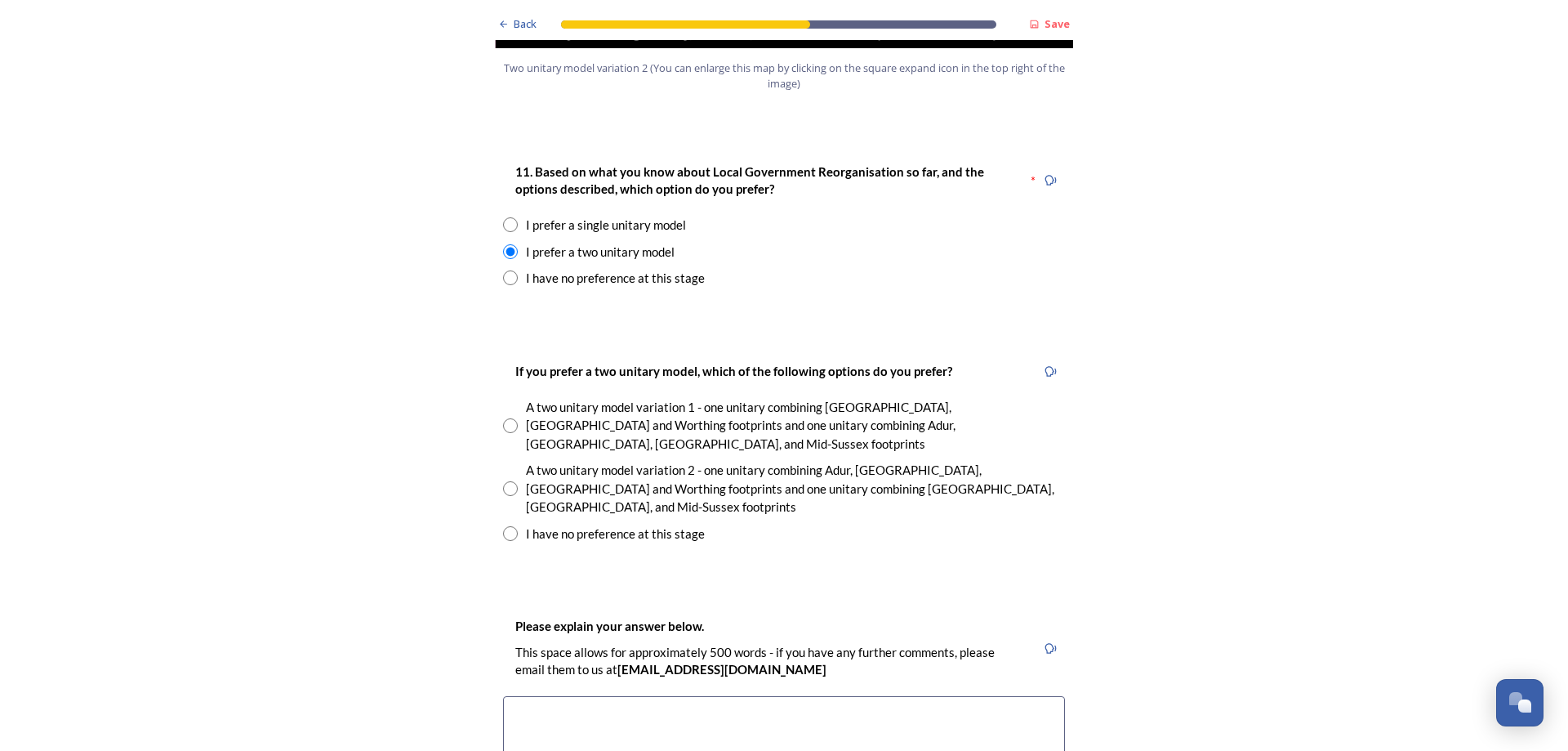
click at [508, 418] on input "radio" at bounding box center [510, 425] width 15 height 15
radio input "true"
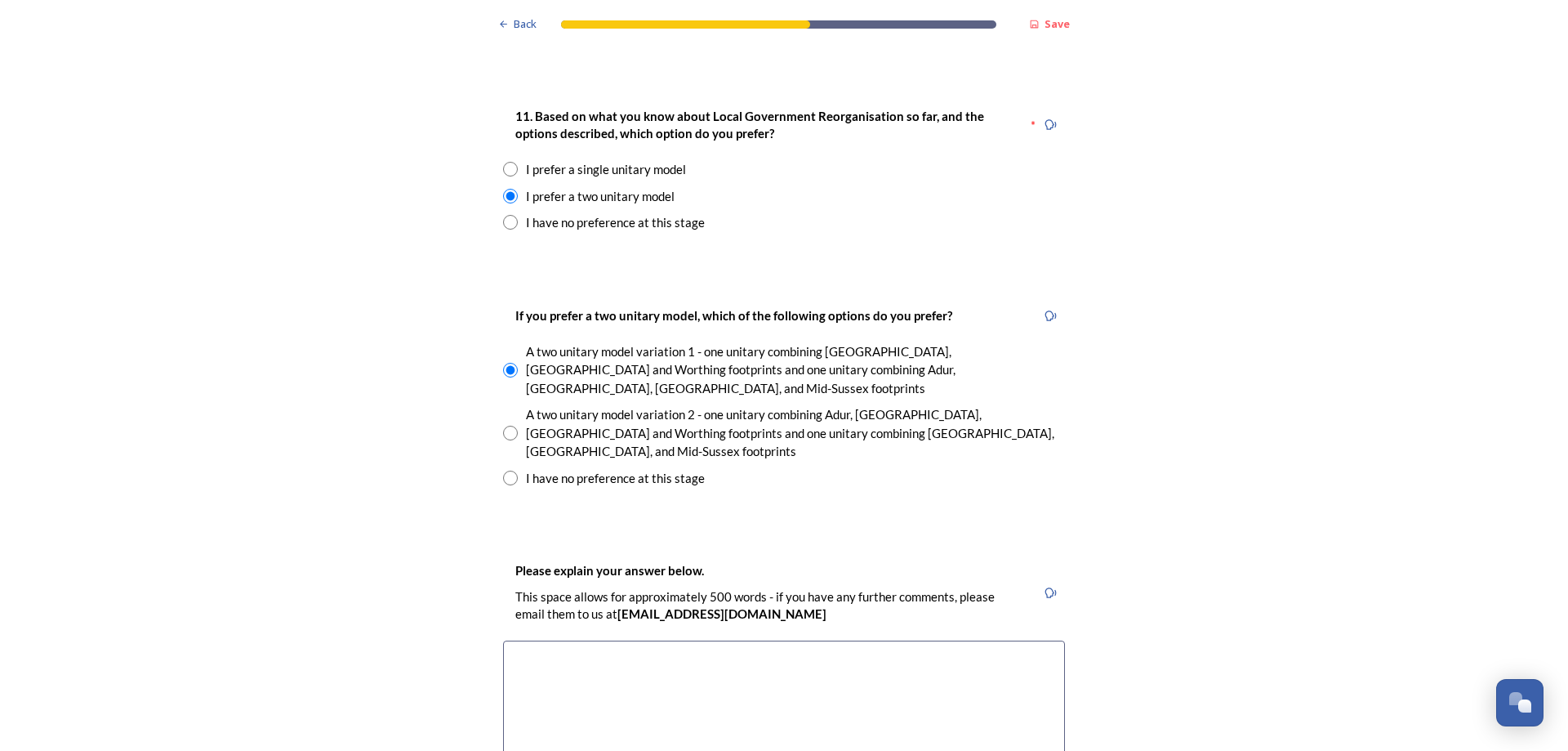
scroll to position [2370, 0]
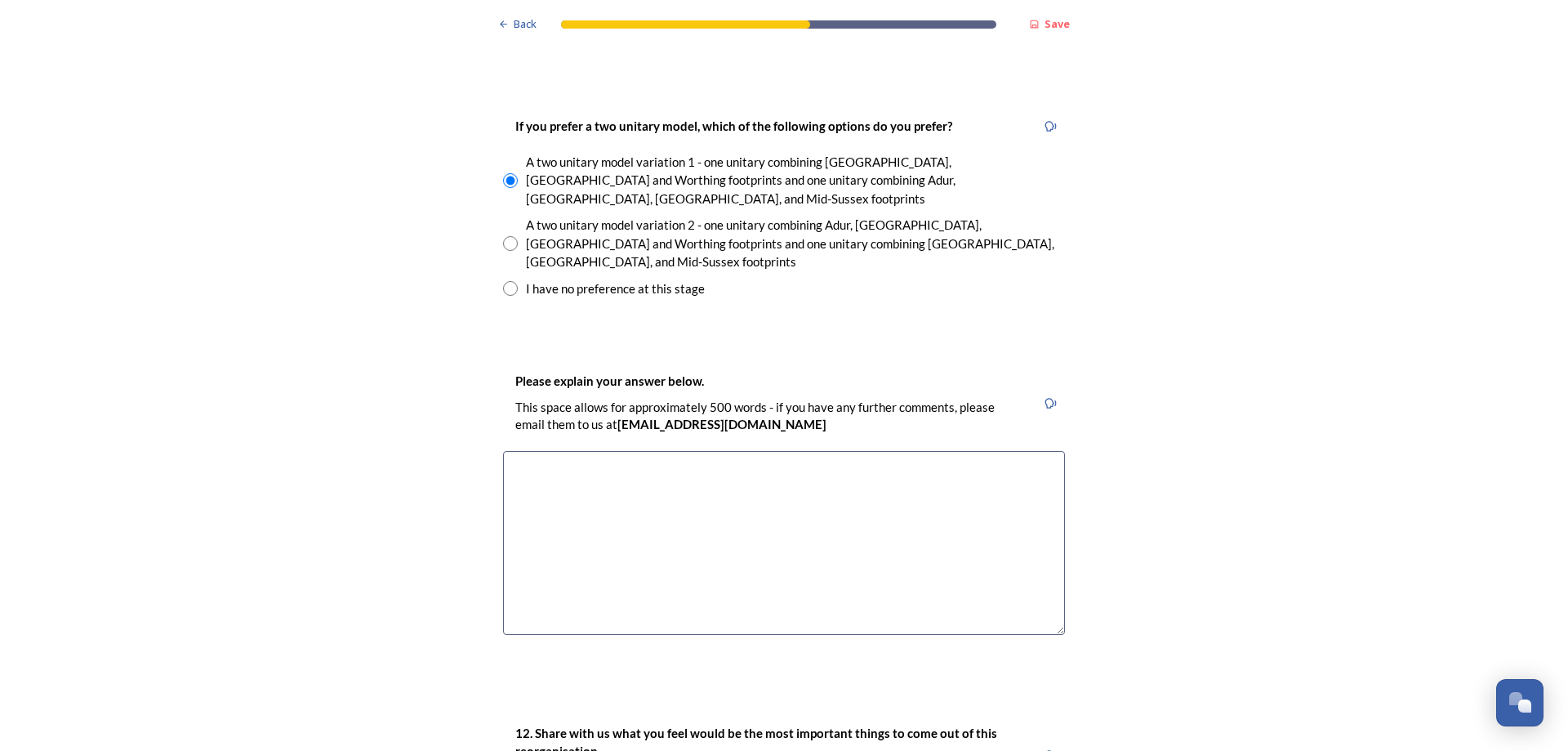
click at [536, 451] on textarea at bounding box center [784, 542] width 562 height 184
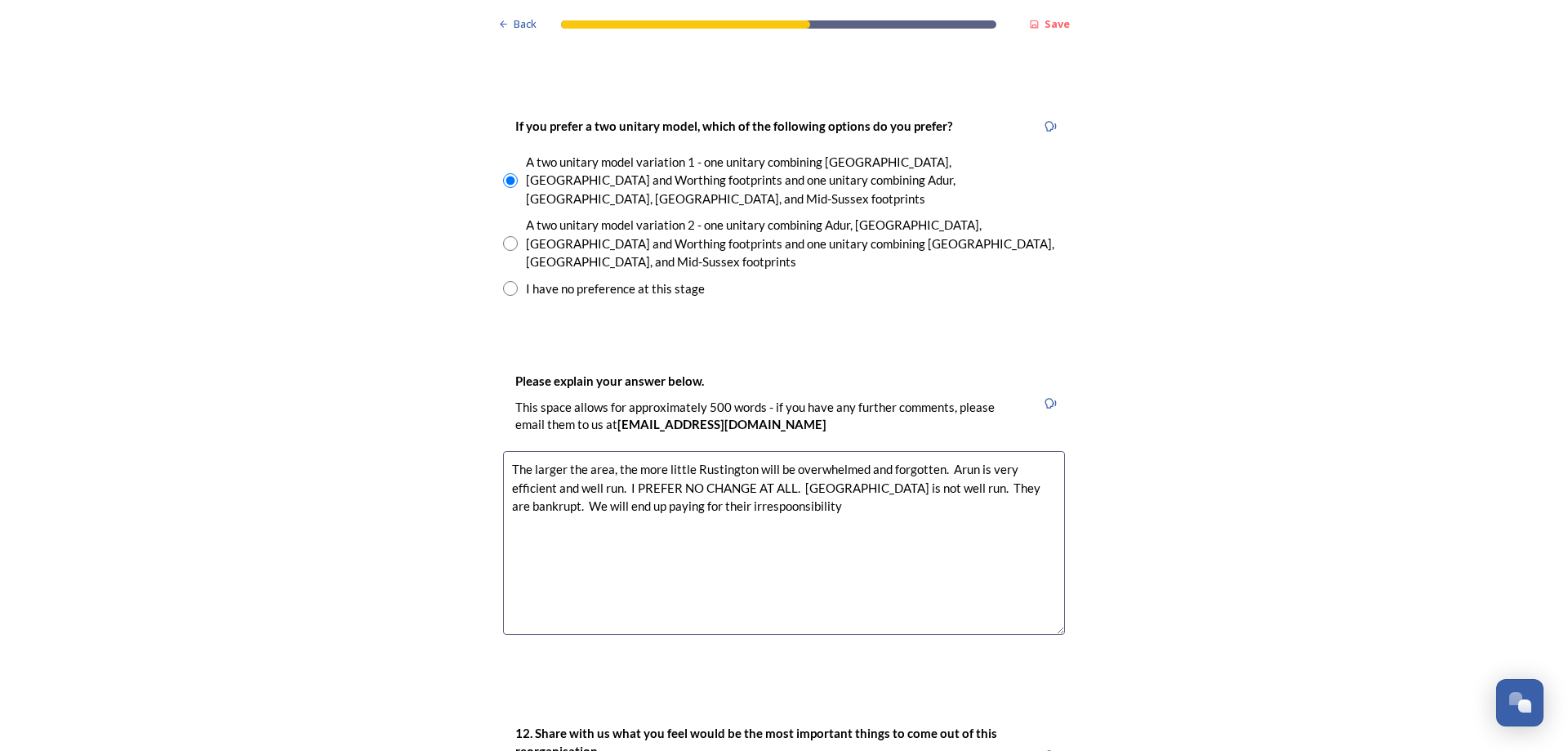
click at [719, 451] on textarea "The larger the area, the more little Rustington will be overwhelmed and forgott…" at bounding box center [784, 542] width 562 height 184
click at [752, 451] on textarea "The larger the area, the more little Rustington will be overwhelmed and forgott…" at bounding box center [784, 542] width 562 height 184
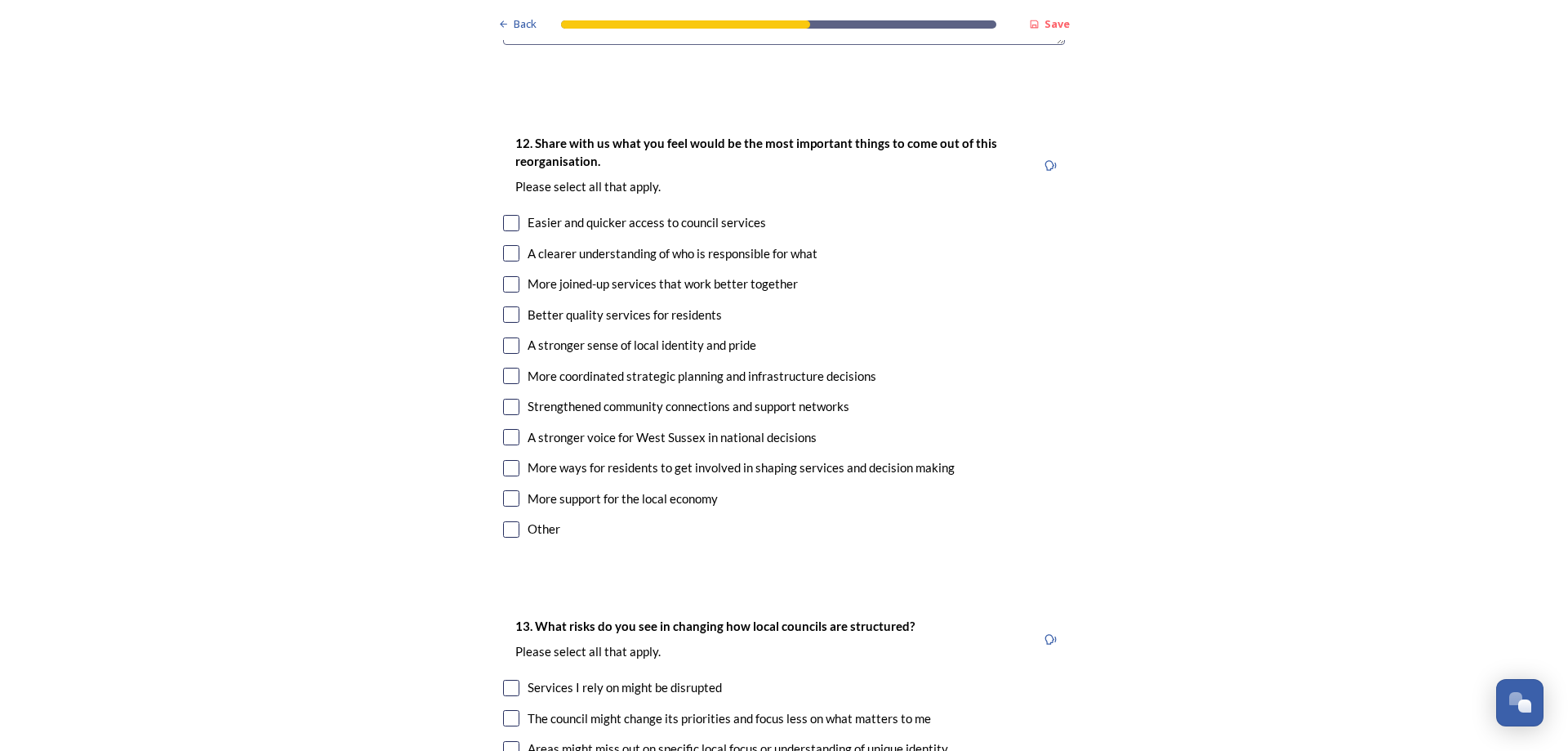
scroll to position [2941, 0]
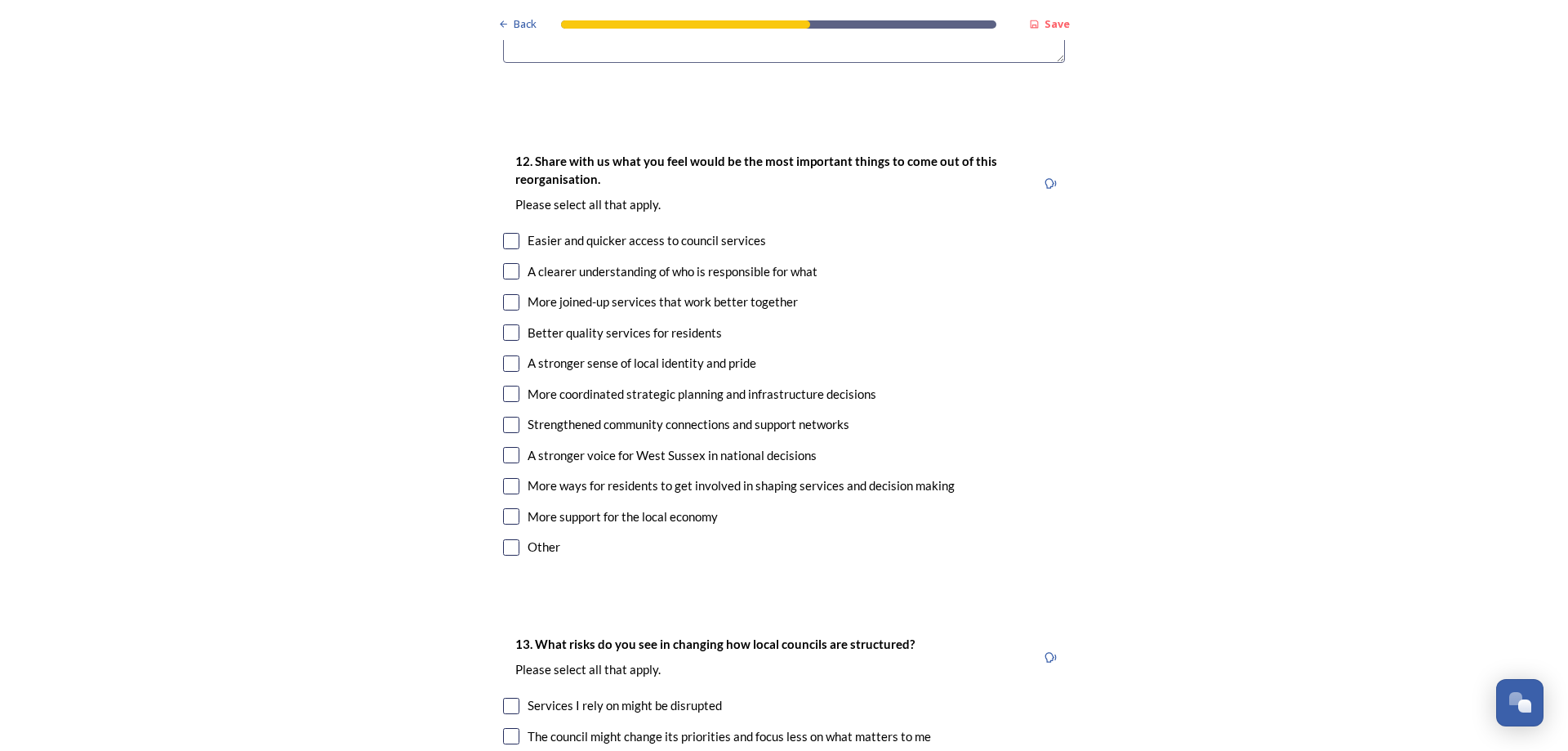
type textarea "The larger the area, the more little Rustington will be overwhelmed and forgott…"
click at [496, 458] on div "12. Share with us what you feel would be the most important things to come out …" at bounding box center [784, 356] width 588 height 441
click at [504, 539] on input "checkbox" at bounding box center [511, 547] width 16 height 16
checkbox input "true"
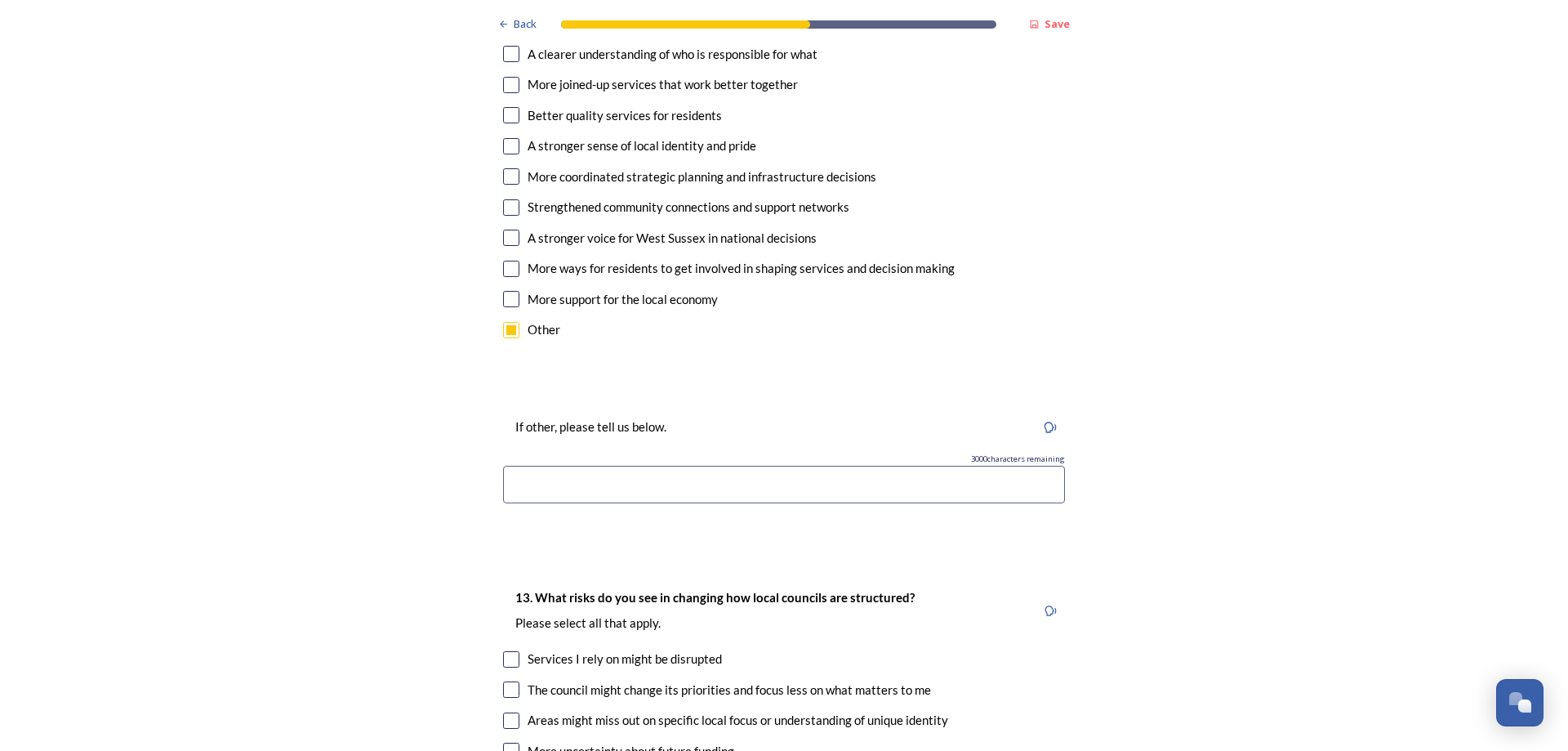
scroll to position [3269, 0]
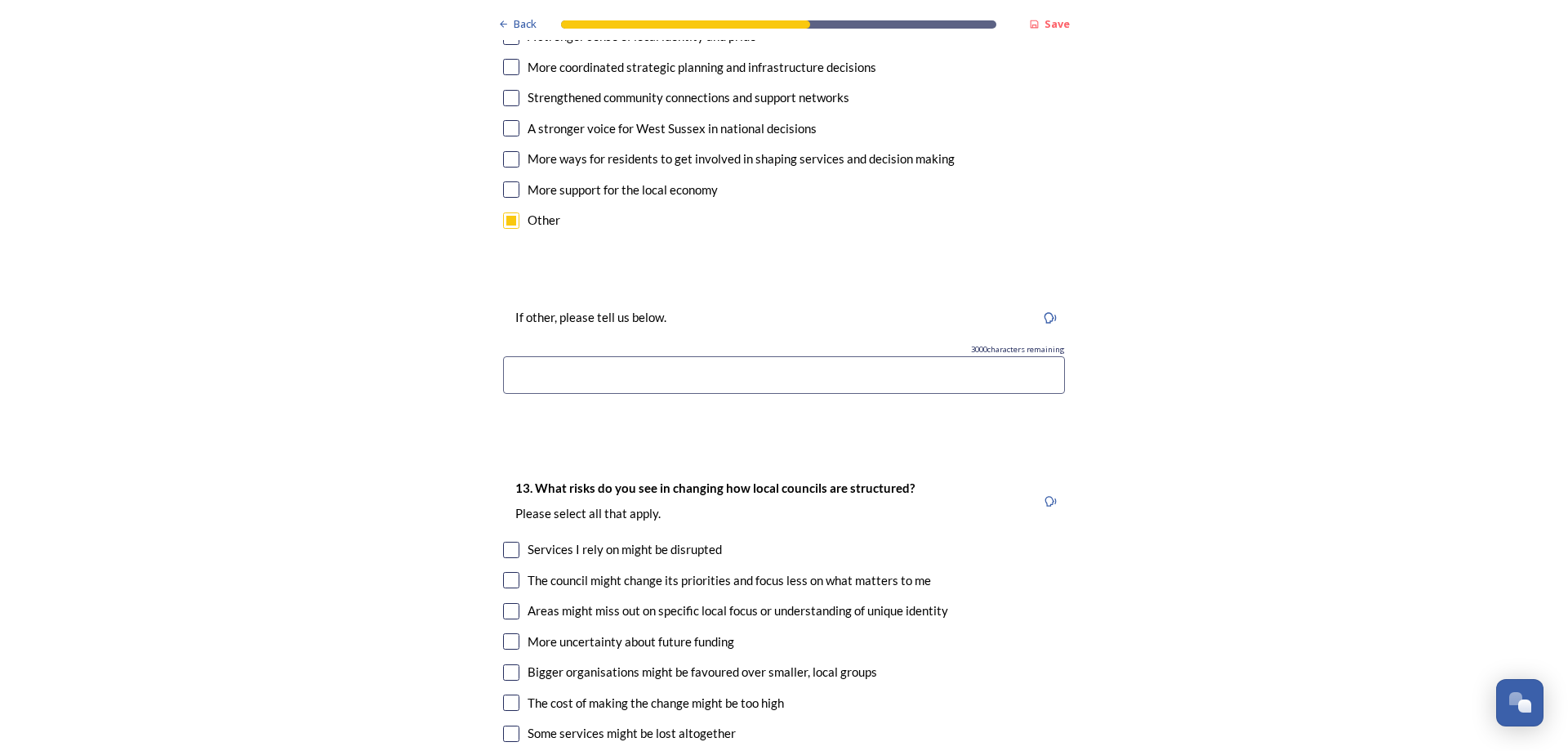
click at [540, 357] on input at bounding box center [784, 376] width 562 height 38
click at [564, 357] on input "The loss oif akll connection with local government" at bounding box center [784, 376] width 562 height 38
click at [577, 357] on input "The loss of akll connection with local government" at bounding box center [784, 376] width 562 height 38
click at [786, 357] on input "The loss of all connection with local government" at bounding box center [784, 376] width 562 height 38
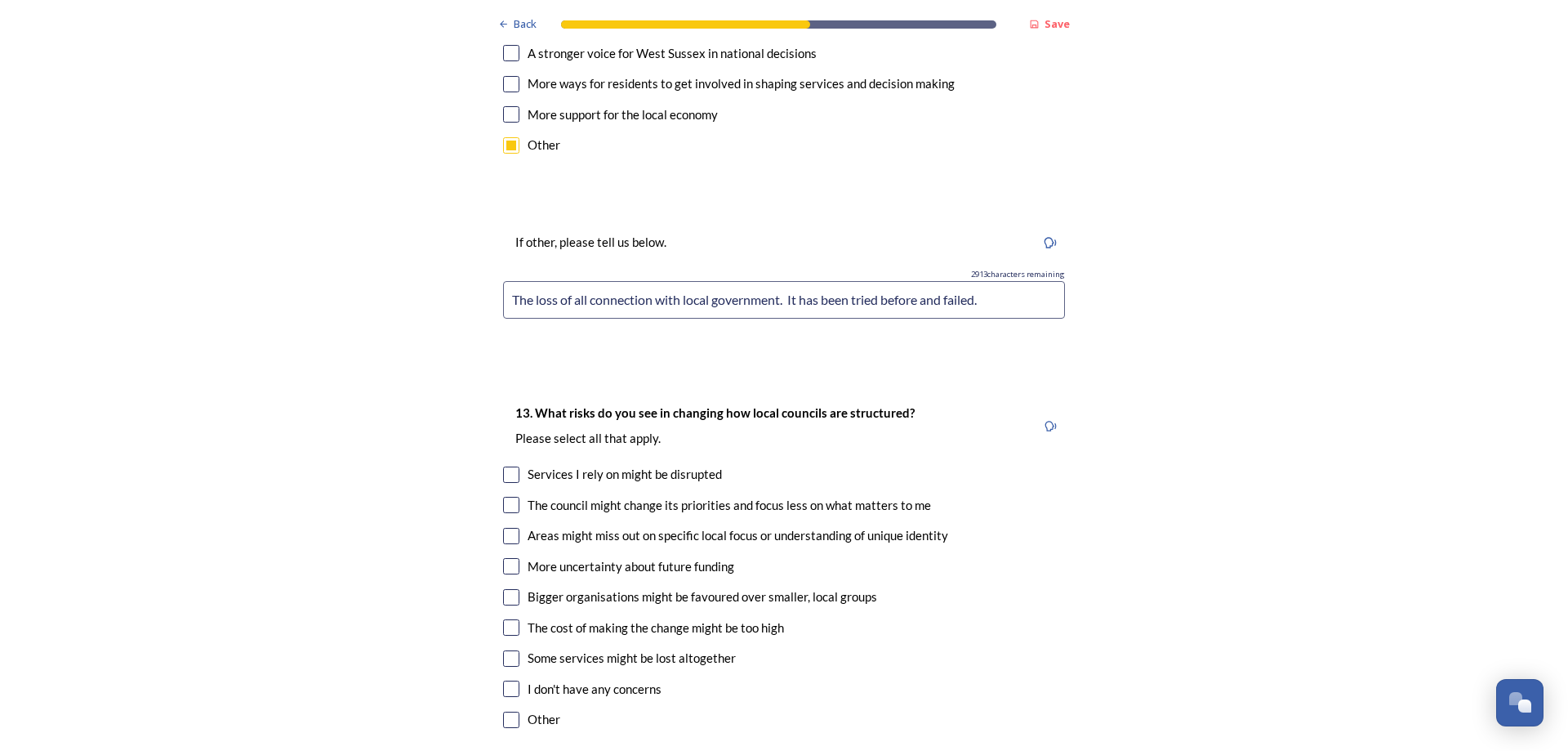
scroll to position [3596, 0]
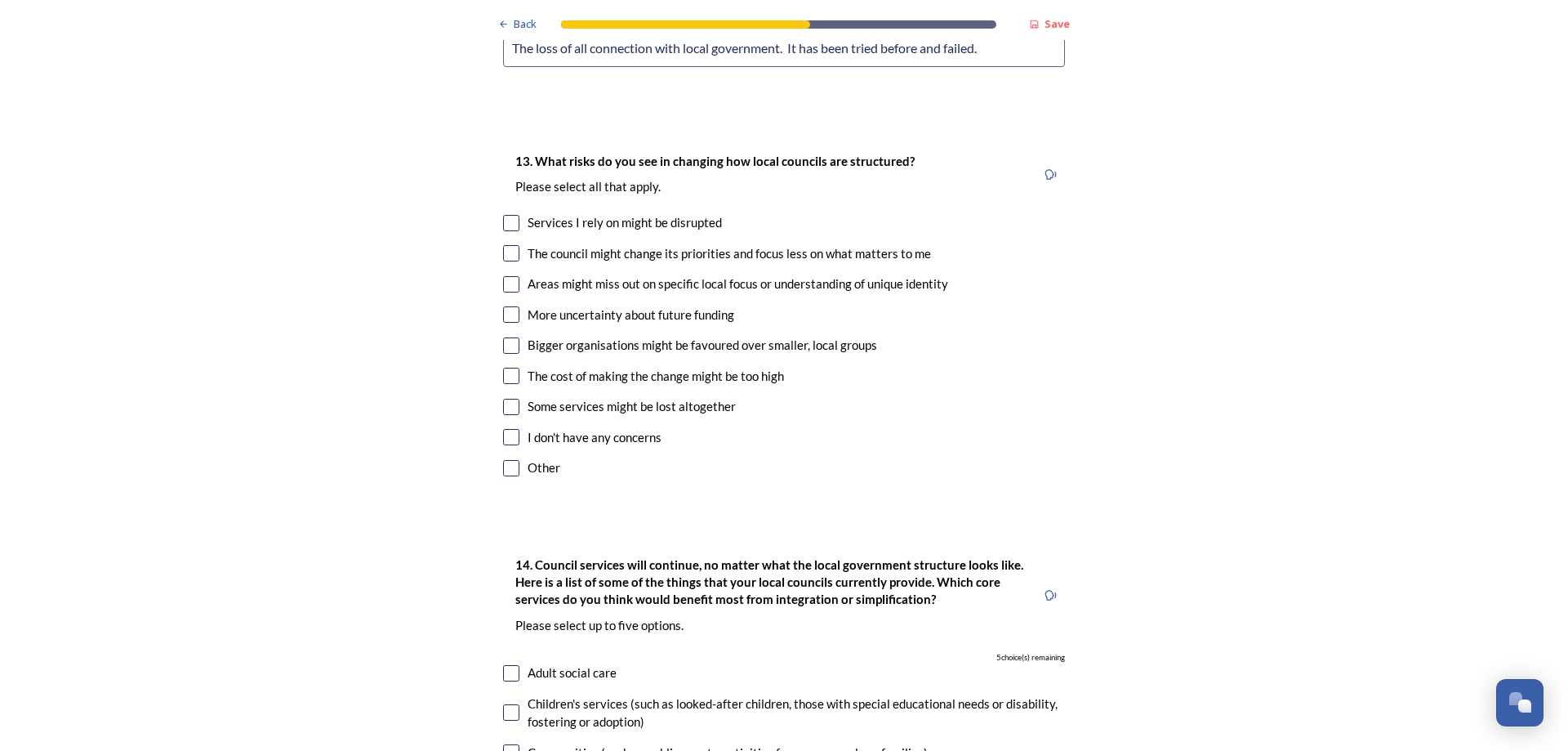
type input "The loss of all connection with local government. It has been tried before and …"
click at [509, 276] on input "checkbox" at bounding box center [511, 284] width 16 height 16
checkbox input "true"
click at [508, 245] on input "checkbox" at bounding box center [511, 253] width 16 height 16
checkbox input "true"
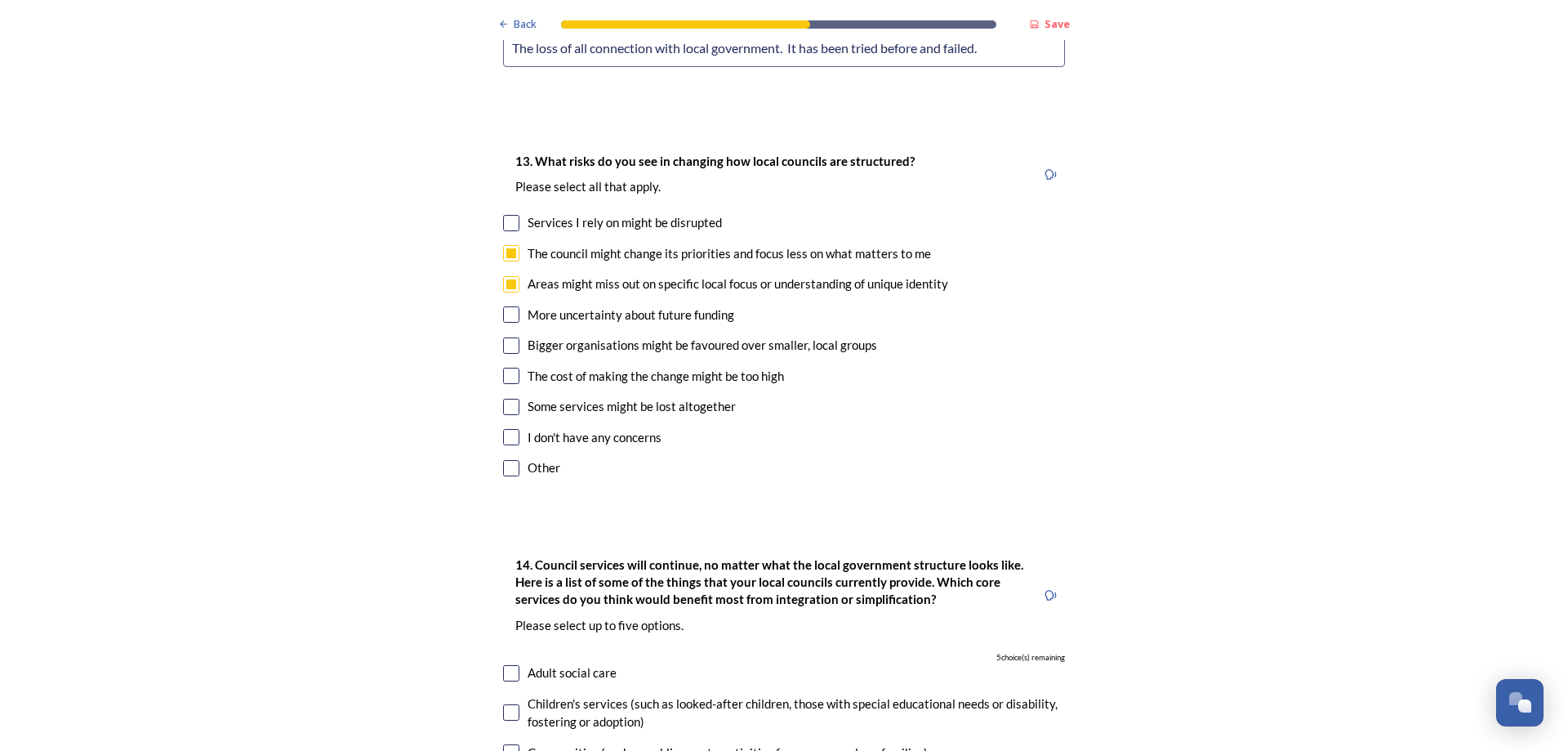
click at [503, 338] on input "checkbox" at bounding box center [511, 346] width 16 height 16
checkbox input "true"
click at [503, 398] on input "checkbox" at bounding box center [511, 406] width 16 height 16
checkbox input "true"
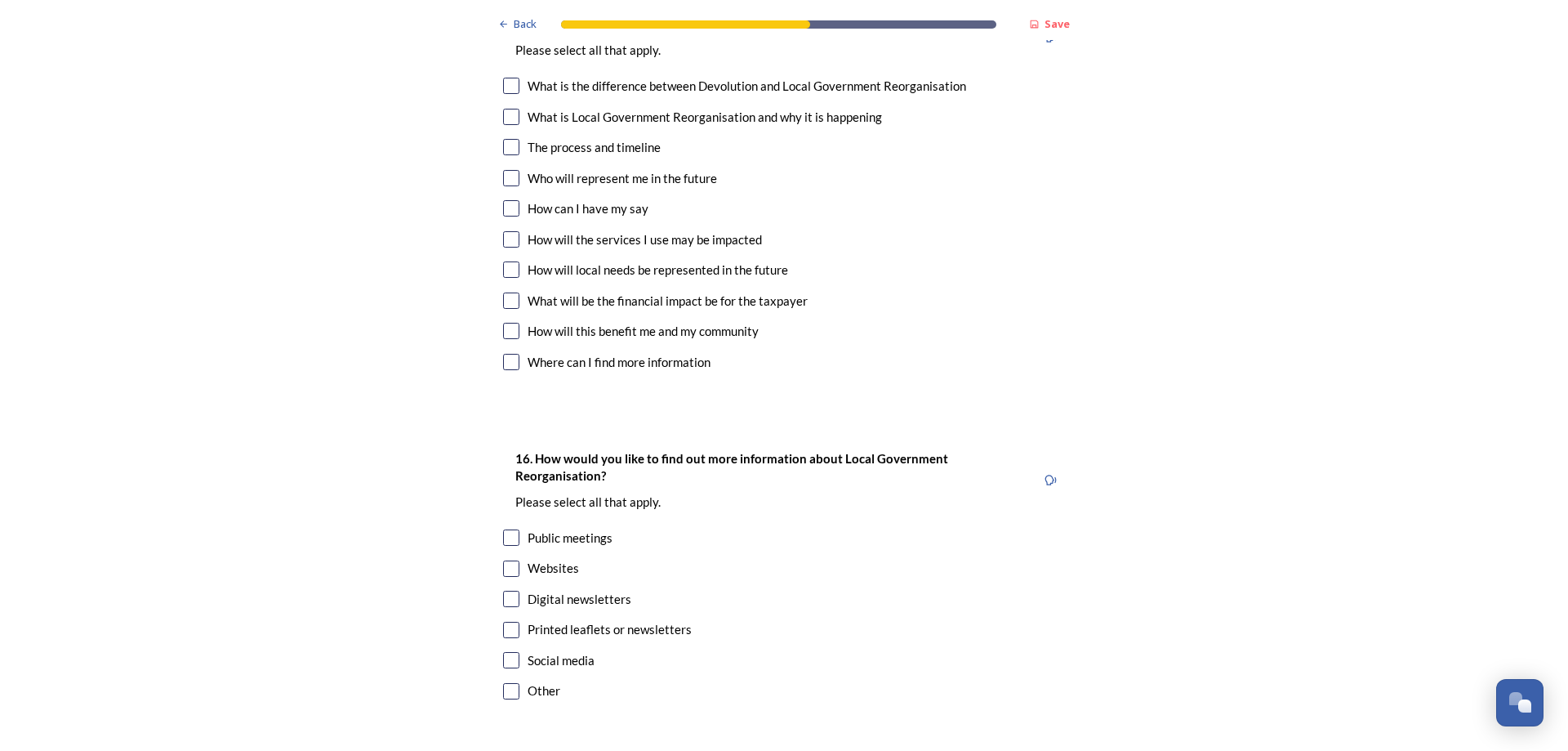
scroll to position [5045, 0]
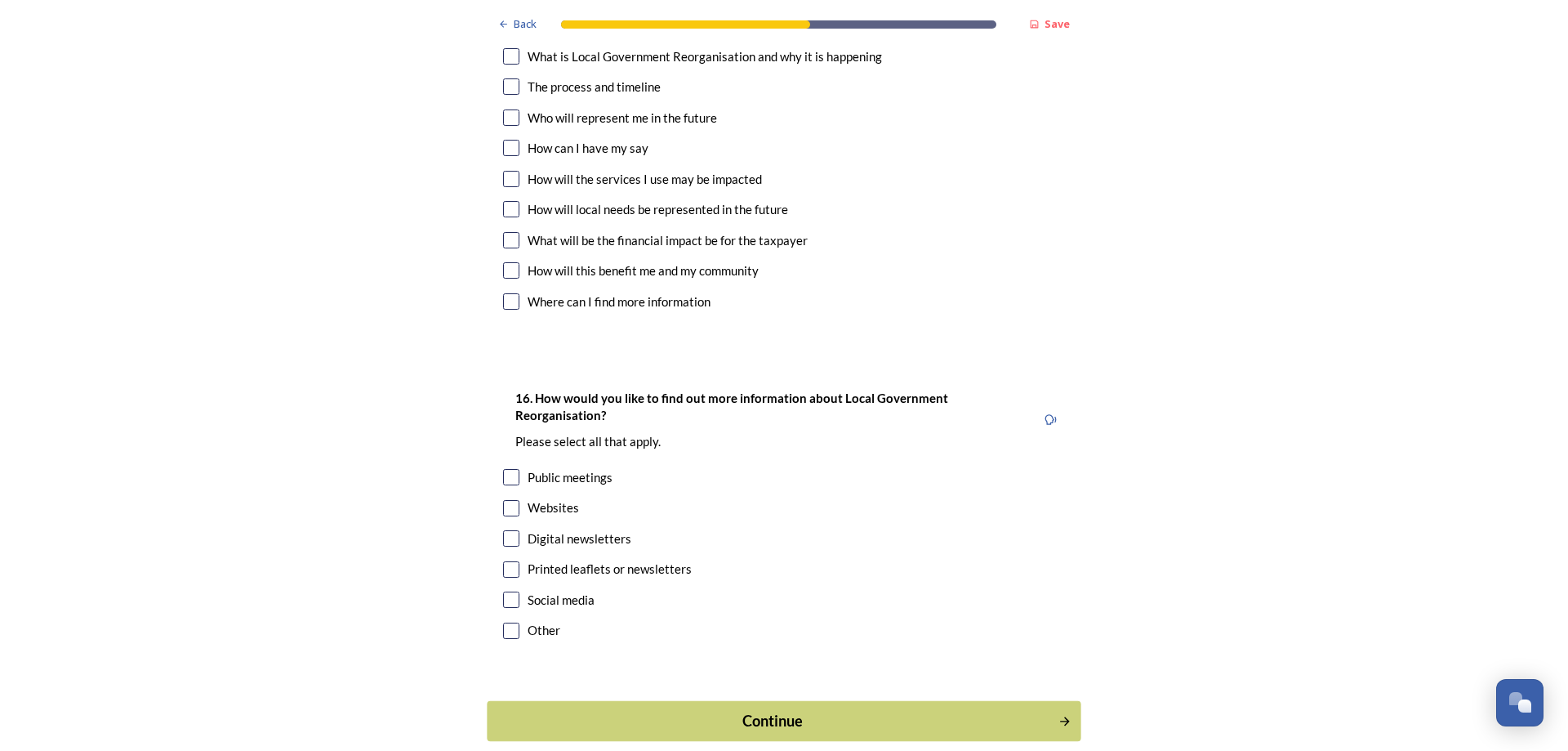
click at [799, 710] on div "Continue" at bounding box center [773, 721] width 553 height 22
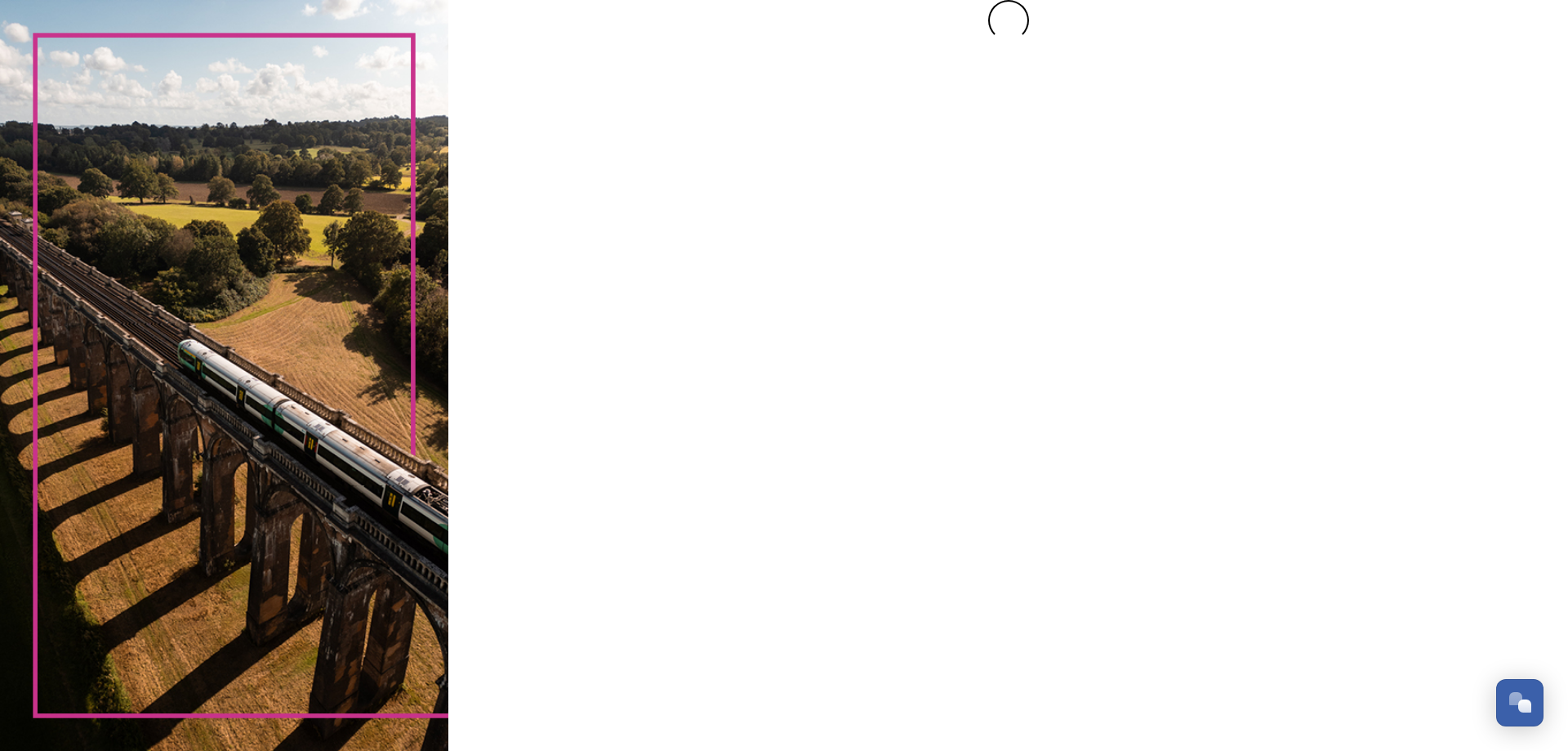
scroll to position [0, 0]
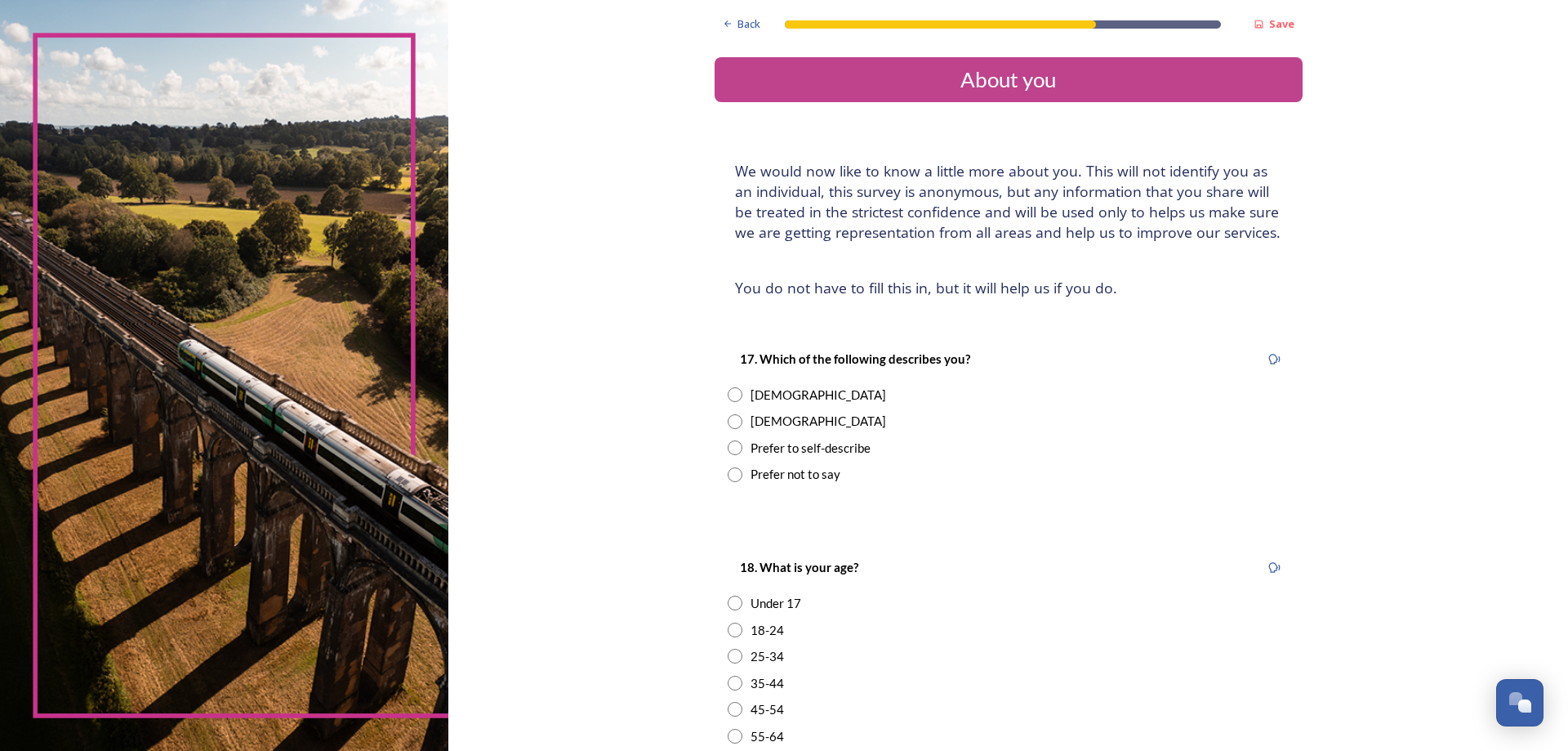
click at [740, 391] on div "Female" at bounding box center [1009, 394] width 562 height 19
radio input "true"
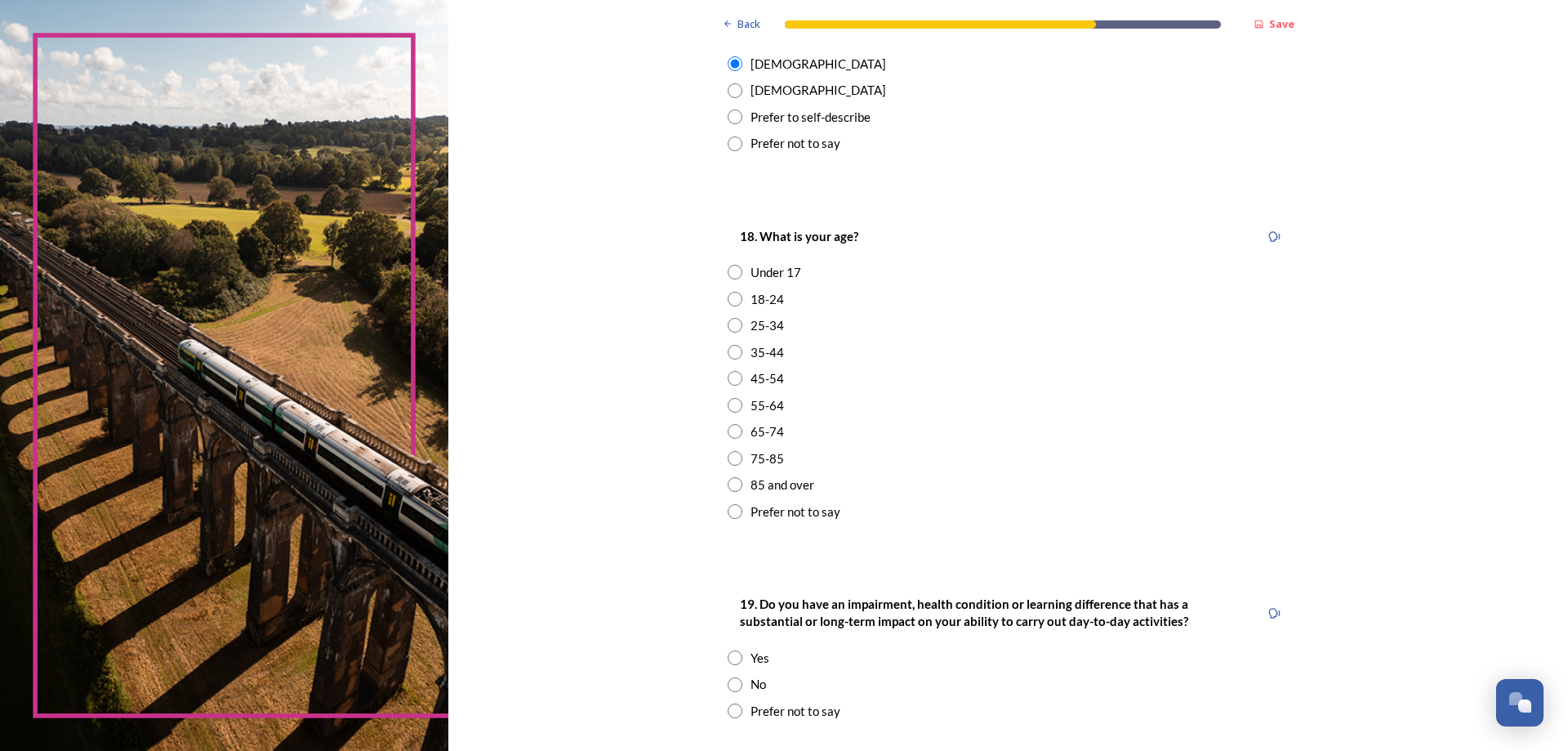
scroll to position [408, 0]
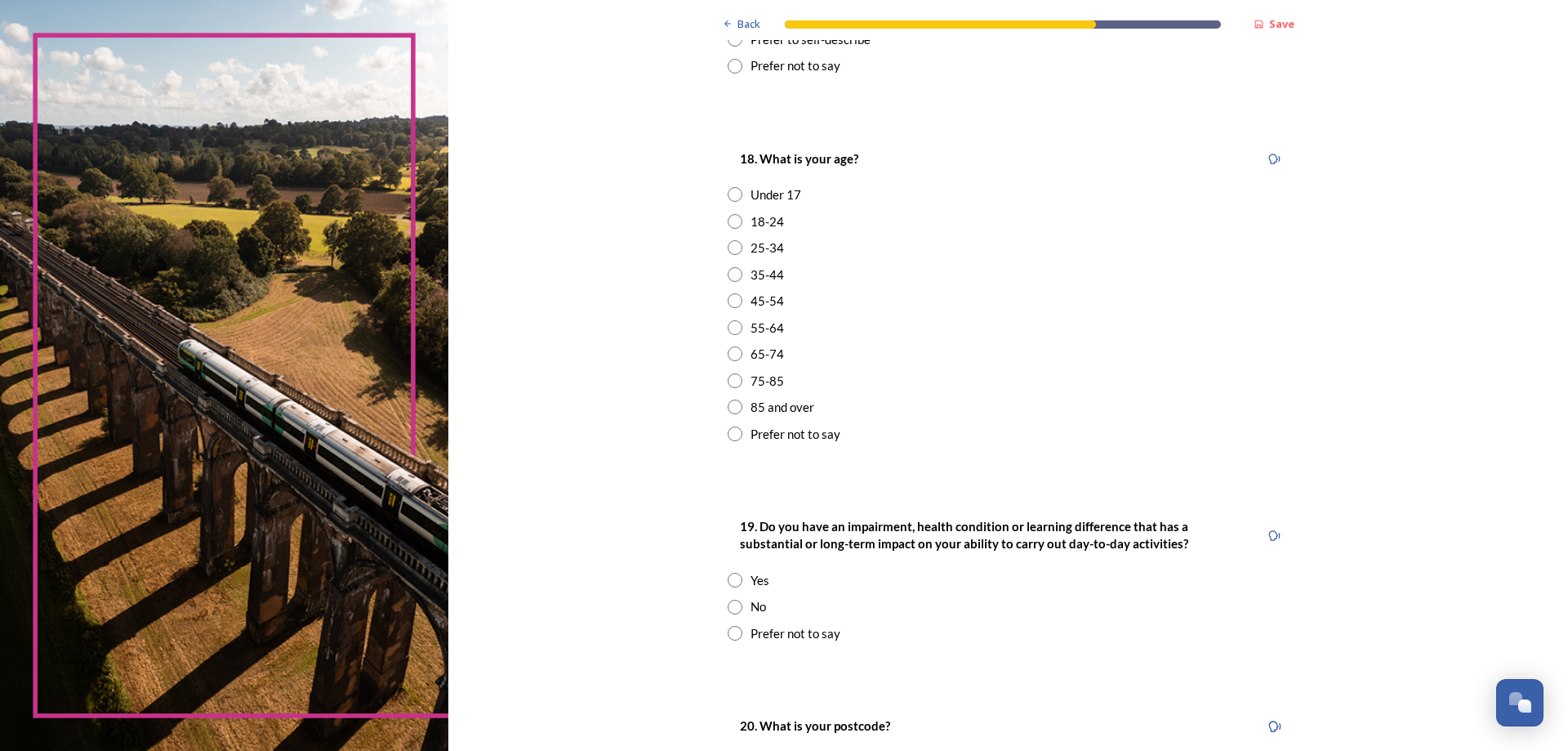
click at [728, 381] on input "radio" at bounding box center [735, 380] width 15 height 15
radio input "true"
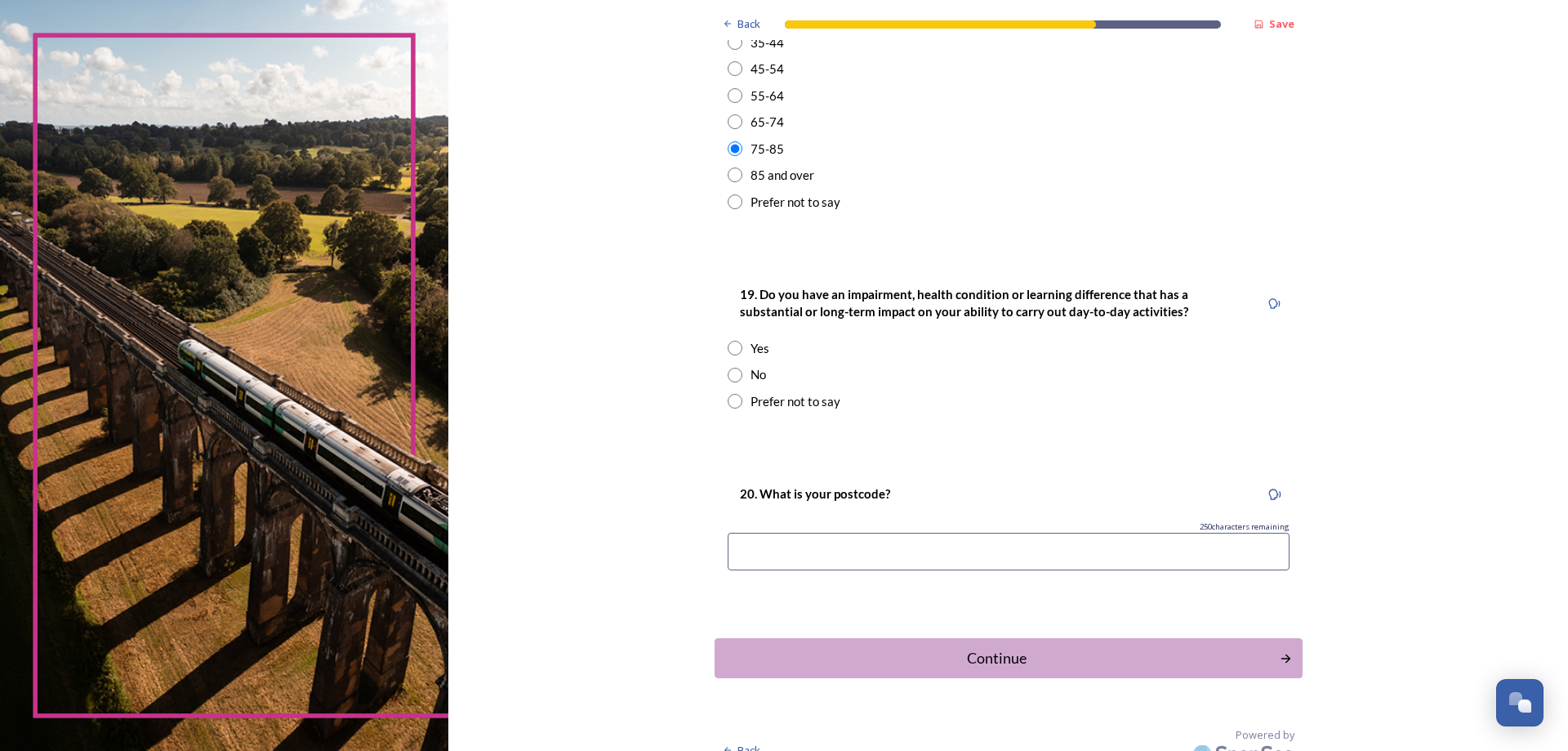
scroll to position [663, 0]
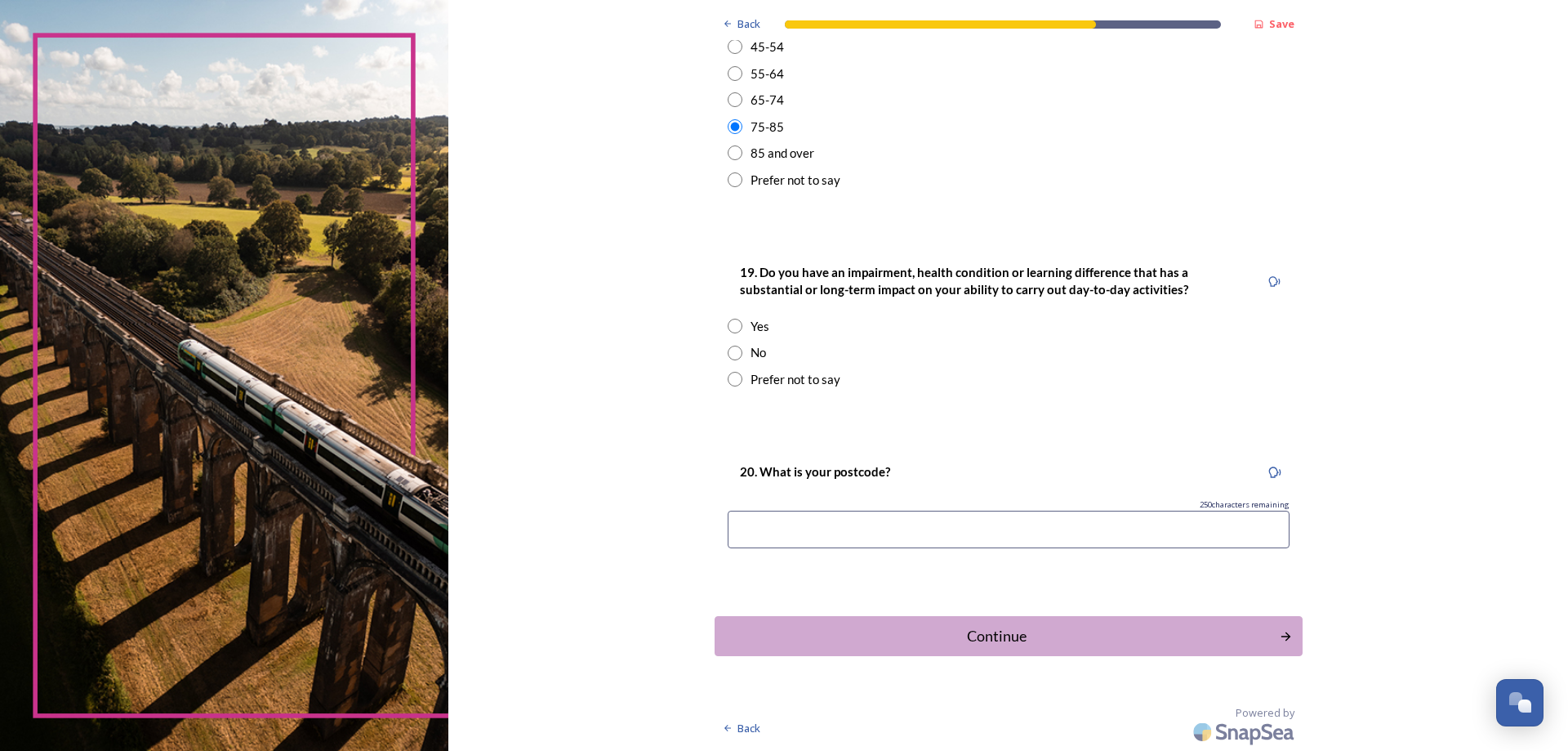
click at [737, 350] on div "No" at bounding box center [1009, 353] width 562 height 19
radio input "true"
click at [887, 528] on input at bounding box center [1009, 529] width 562 height 38
type input "BN16 2DA"
click at [1015, 657] on div "Back Save About you We would now like to know a little more about you. This wil…" at bounding box center [1009, 44] width 588 height 1414
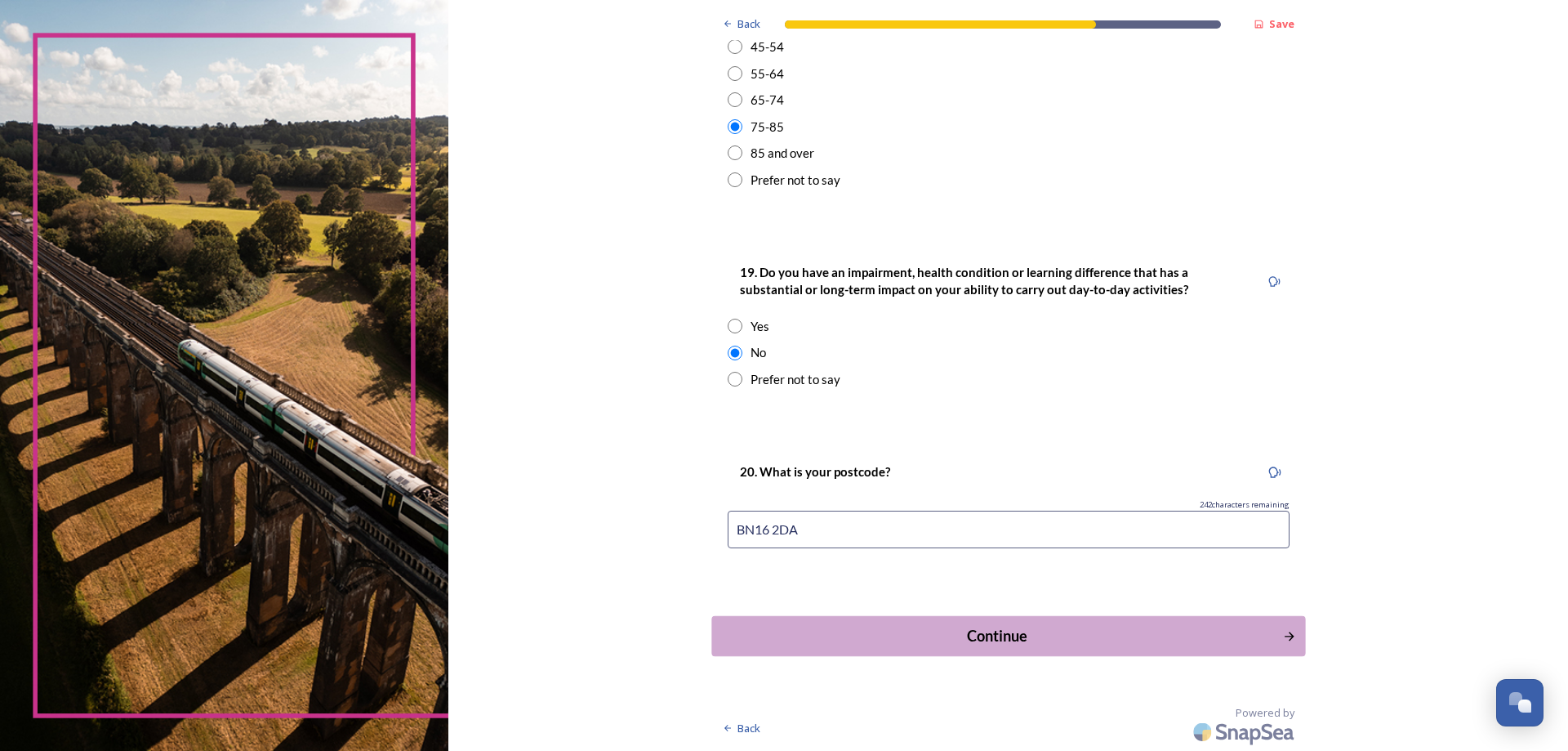
click at [1006, 633] on div "Continue" at bounding box center [997, 636] width 553 height 22
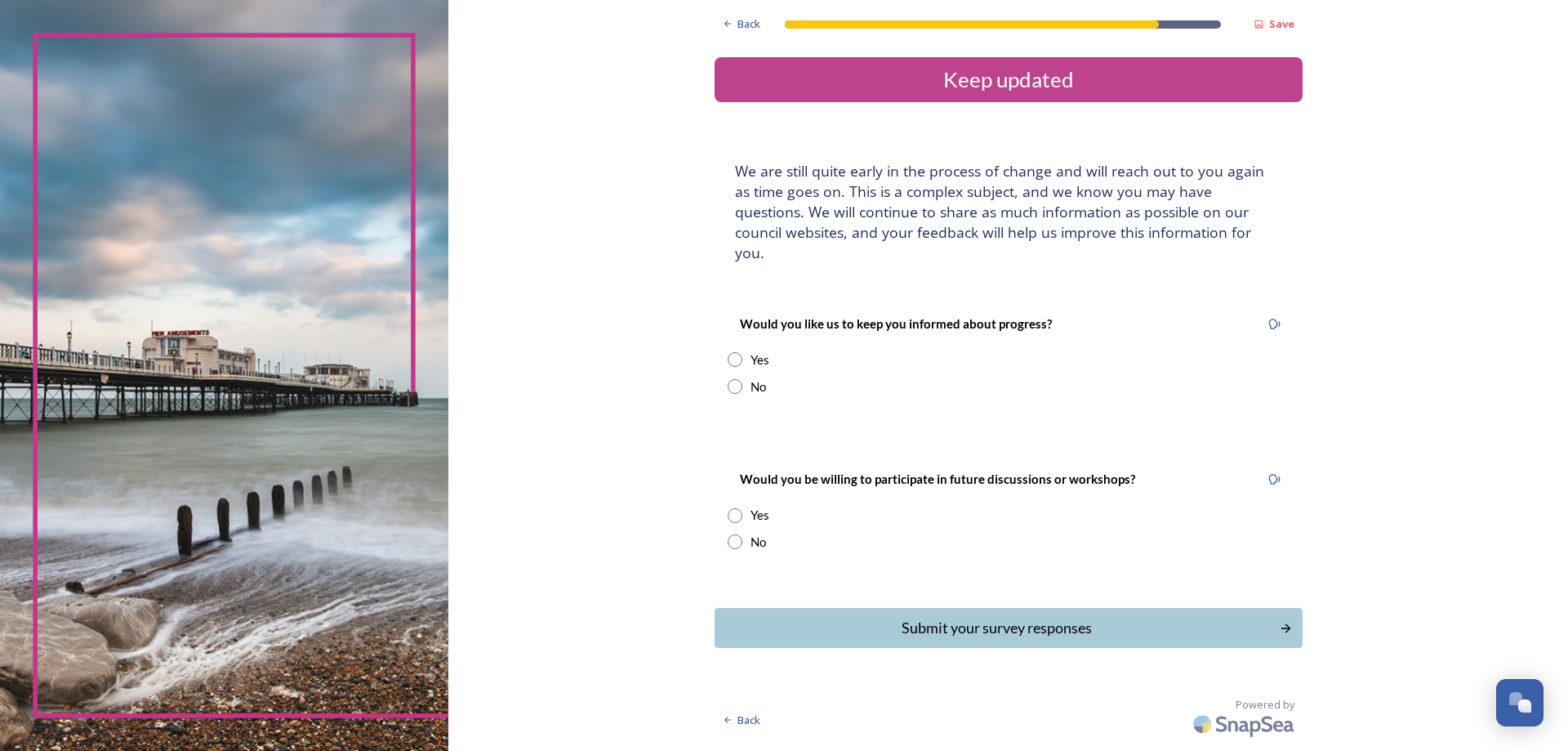
click at [742, 353] on input "radio" at bounding box center [735, 360] width 15 height 15
radio input "true"
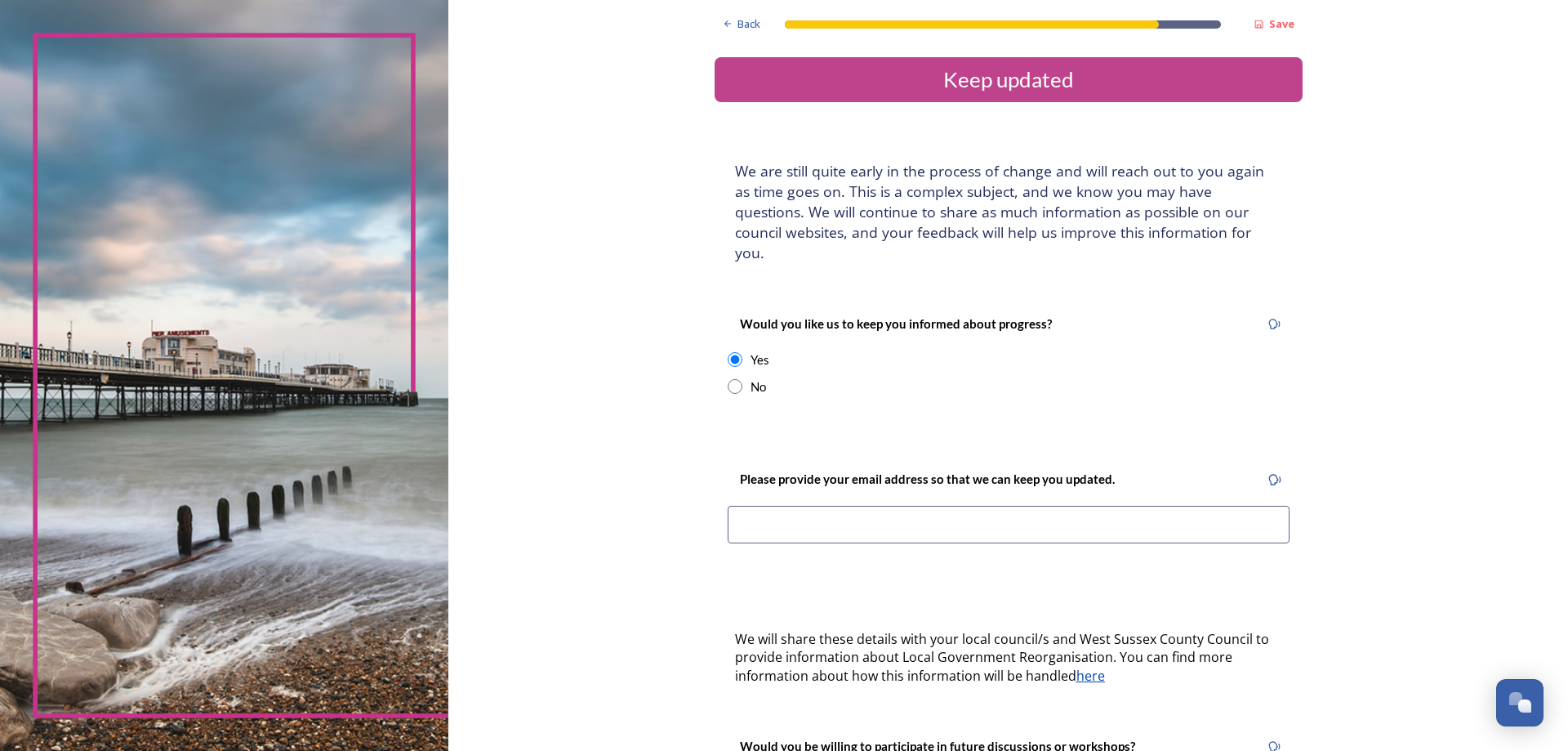
click at [885, 516] on input at bounding box center [1009, 525] width 562 height 38
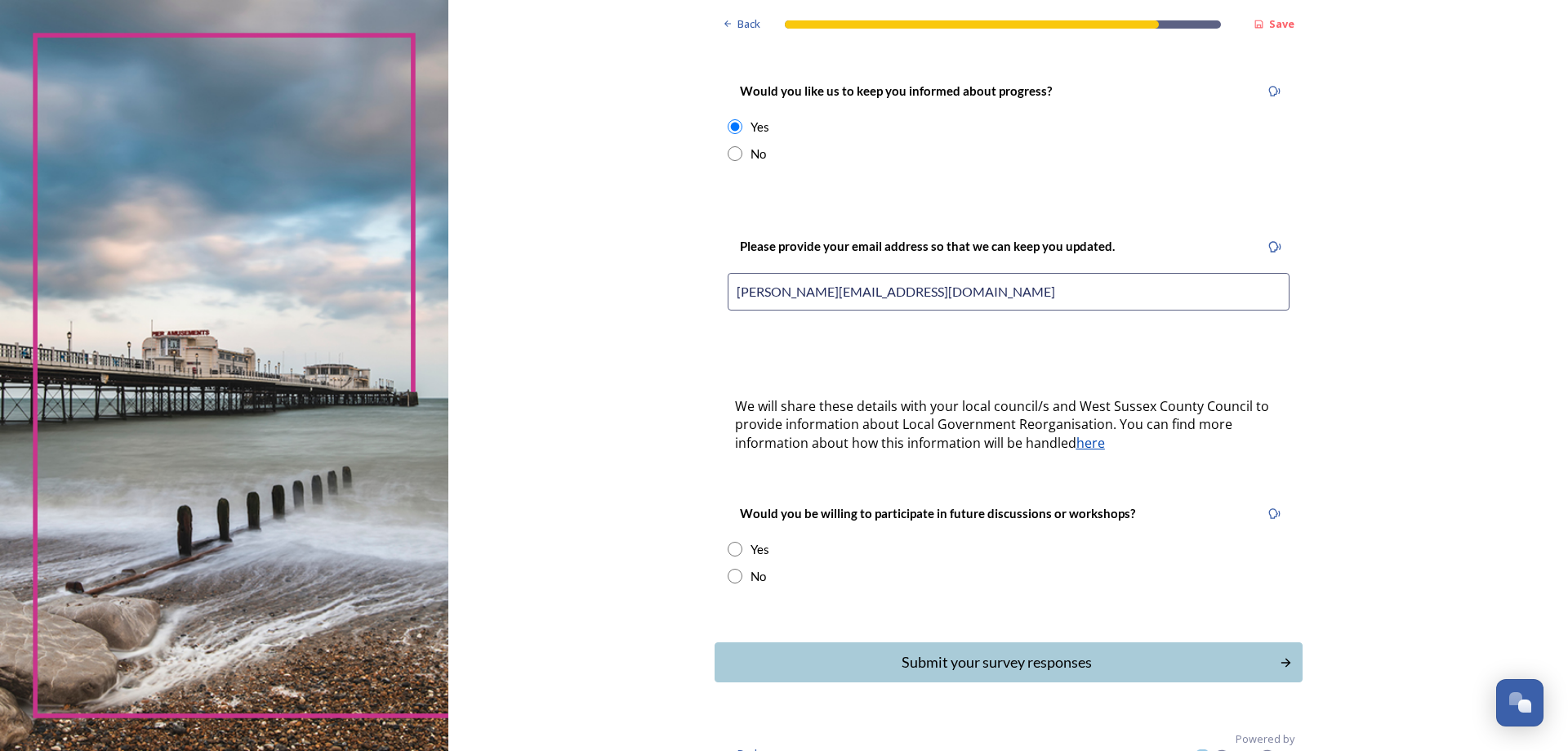
scroll to position [238, 0]
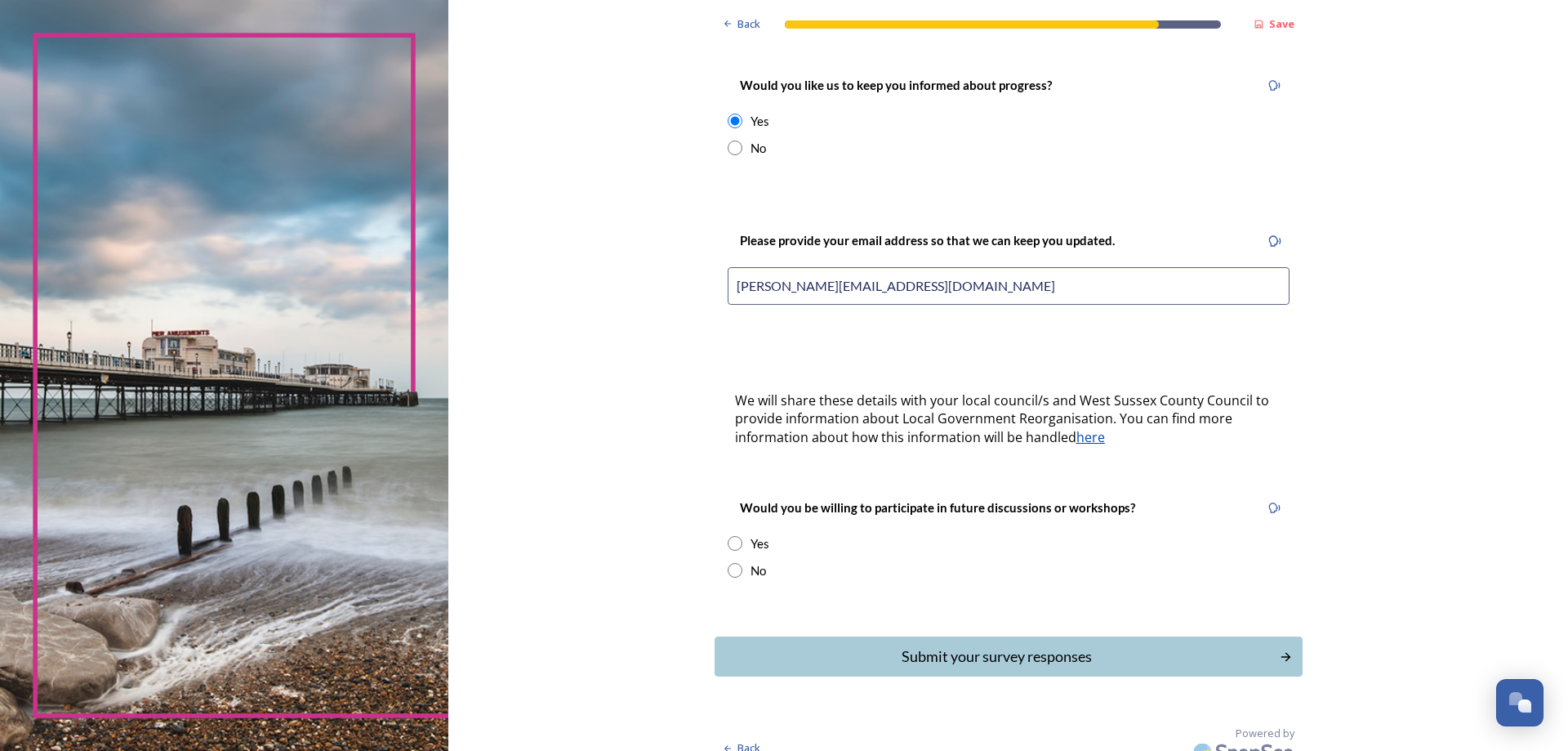
type input "beryl@upbeat.co.uk"
click at [728, 536] on input "radio" at bounding box center [735, 543] width 15 height 15
radio input "true"
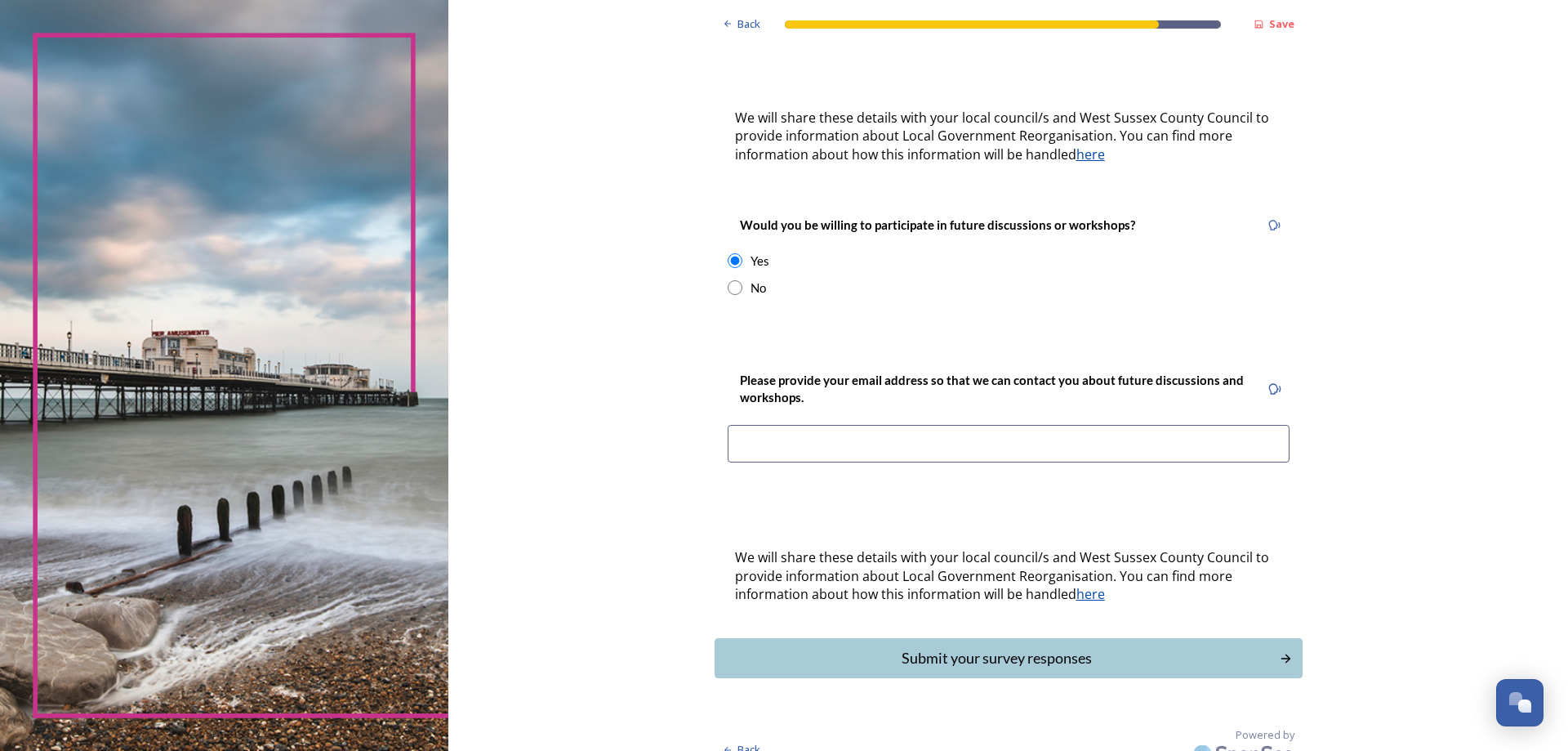
scroll to position [523, 0]
click at [831, 423] on input at bounding box center [1009, 442] width 562 height 38
type input "beryl@upbeat.co.uk"
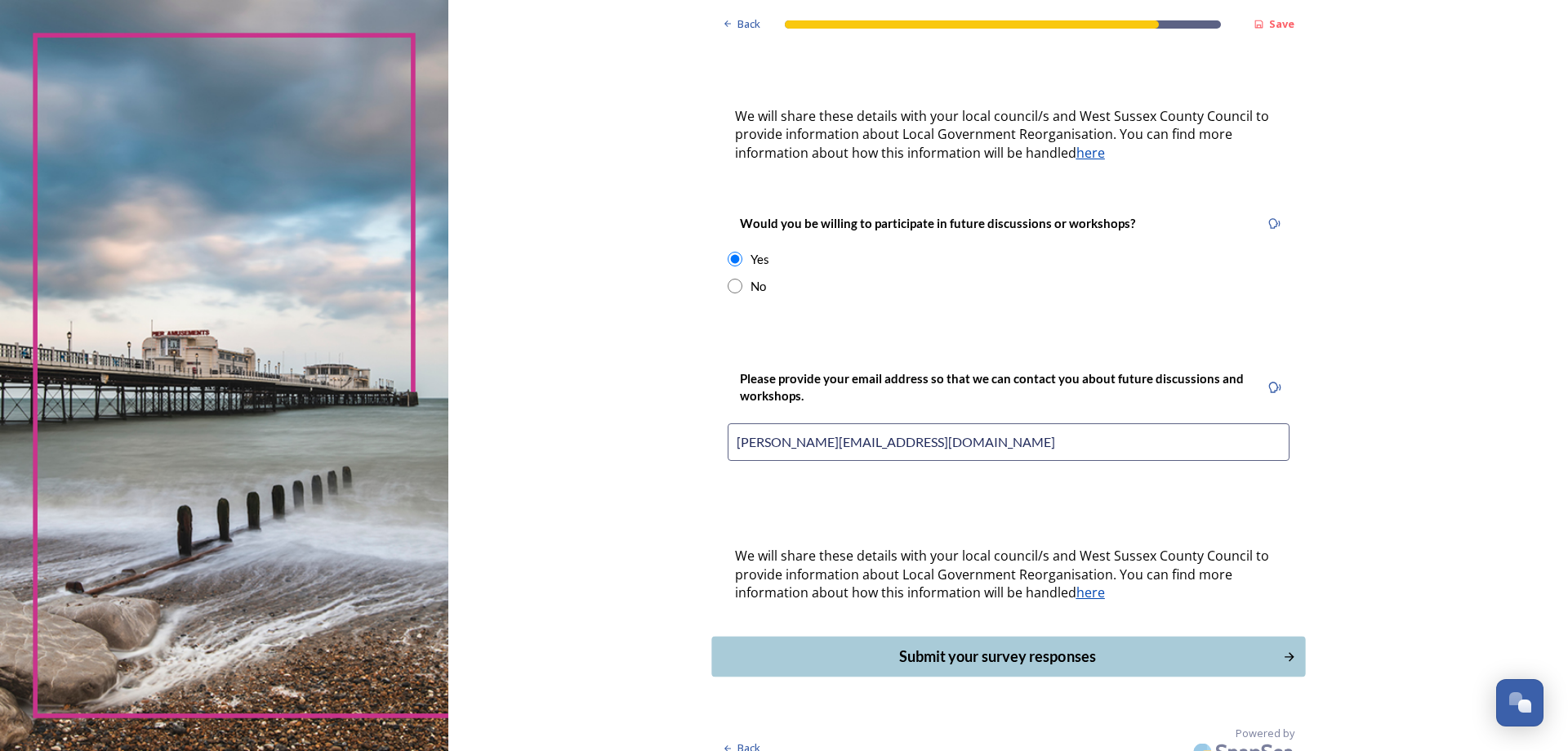
click at [968, 646] on div "Submit your survey responses" at bounding box center [997, 657] width 553 height 22
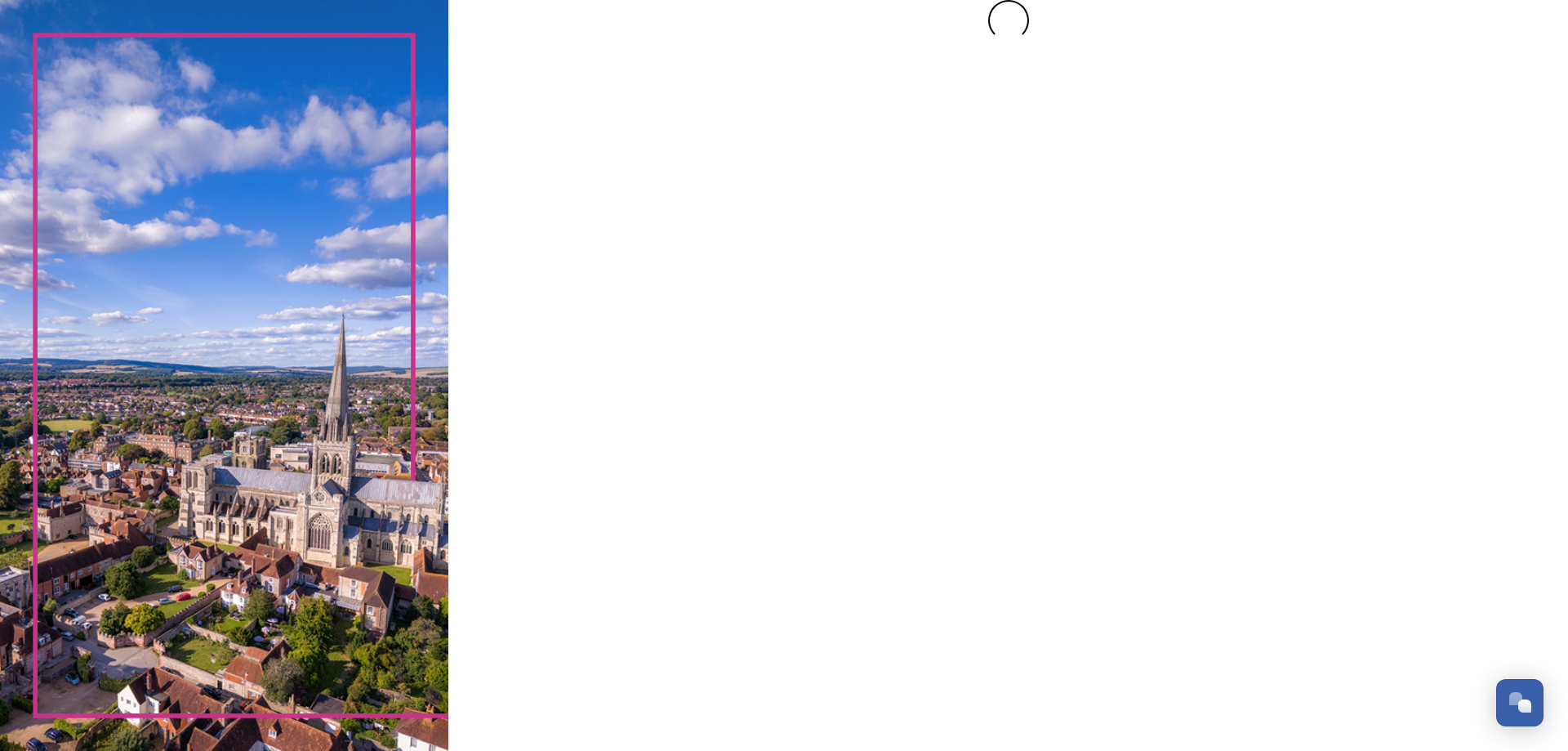
scroll to position [0, 0]
